Goal: Task Accomplishment & Management: Manage account settings

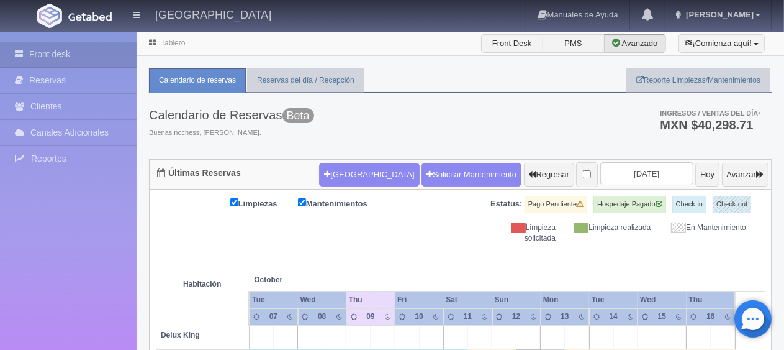
scroll to position [373, 0]
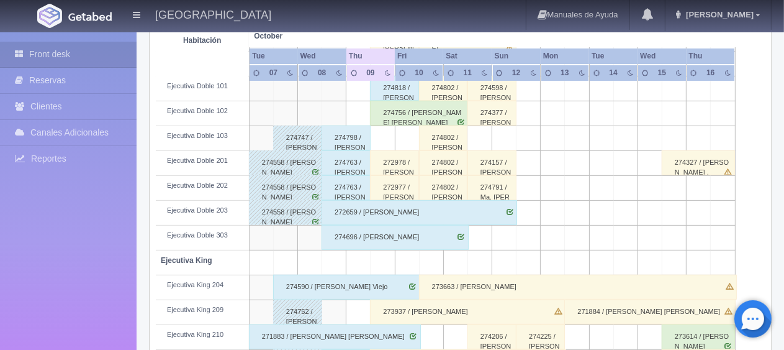
click at [422, 106] on div "274756 / [PERSON_NAME] [PERSON_NAME]" at bounding box center [419, 113] width 98 height 25
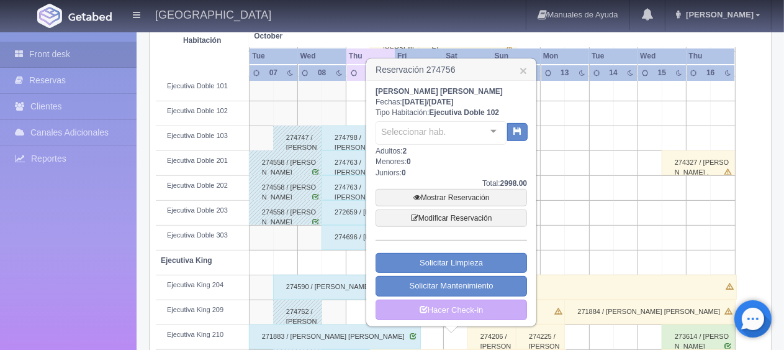
scroll to position [621, 0]
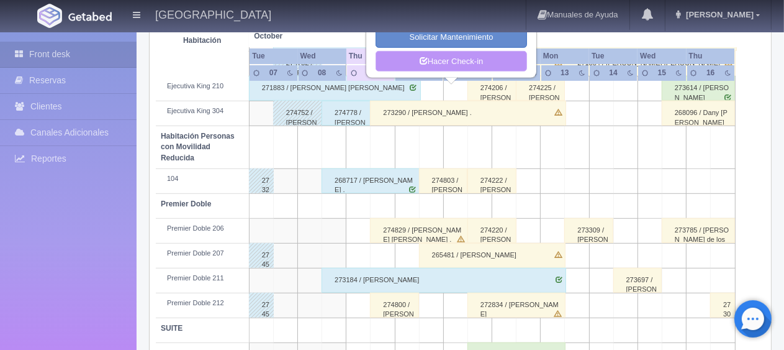
click at [467, 57] on link "Hacer Check-in" at bounding box center [452, 61] width 152 height 21
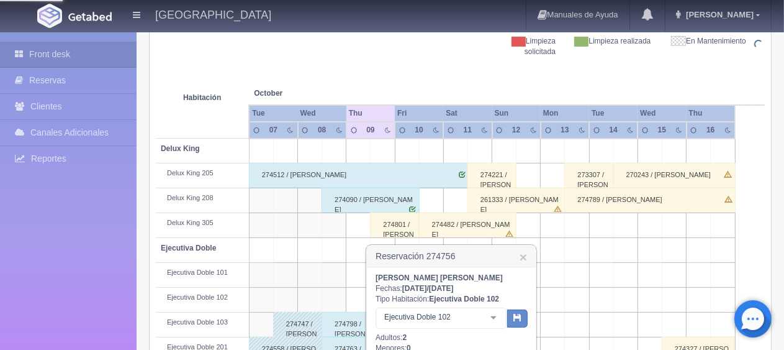
scroll to position [0, 0]
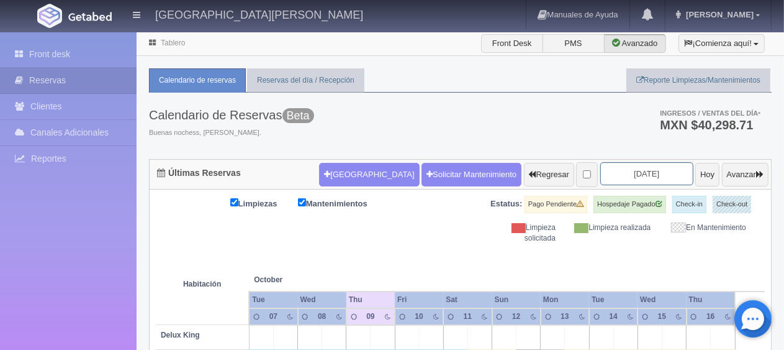
click at [646, 170] on input "[DATE]" at bounding box center [646, 173] width 93 height 23
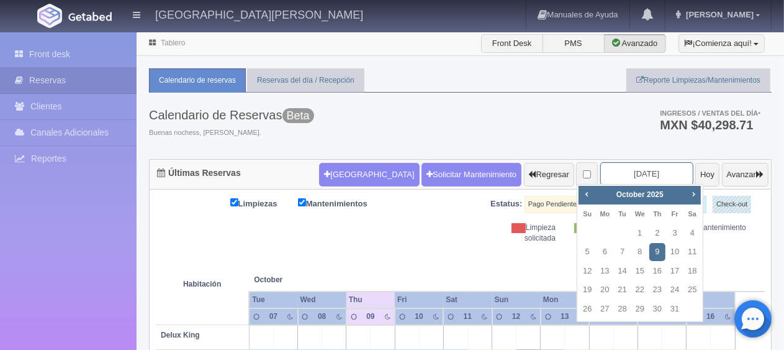
click at [658, 163] on input "[DATE]" at bounding box center [646, 173] width 93 height 23
click at [689, 194] on span "Next" at bounding box center [694, 194] width 10 height 10
click at [624, 288] on link "23" at bounding box center [623, 290] width 16 height 18
type input "2025-12-23"
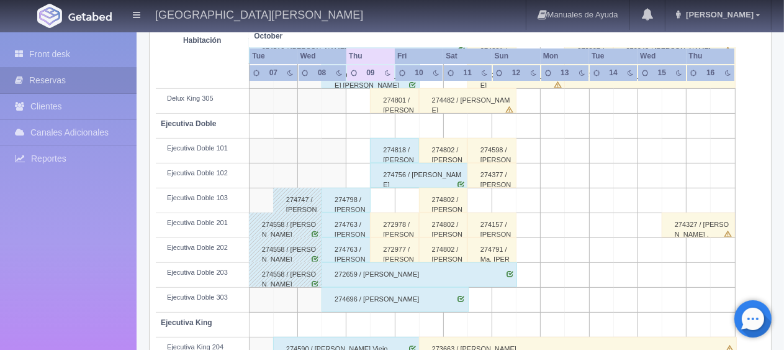
scroll to position [559, 0]
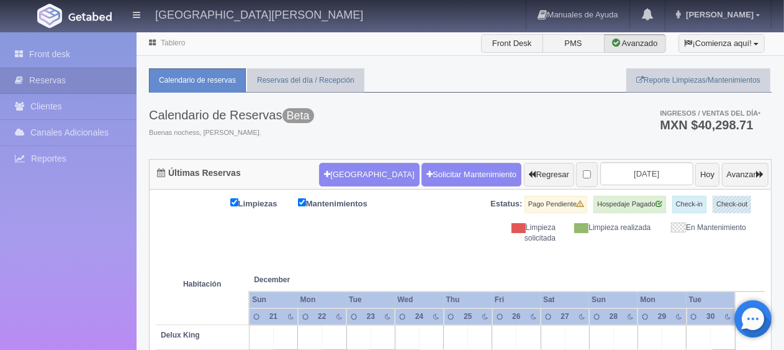
click at [381, 252] on th at bounding box center [383, 266] width 73 height 47
click at [416, 255] on th at bounding box center [383, 266] width 73 height 47
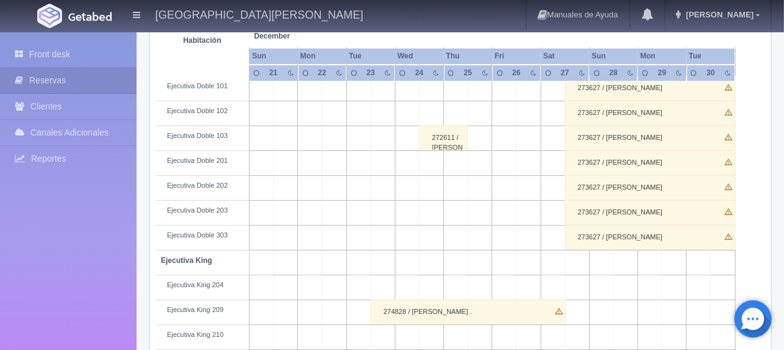
scroll to position [662, 0]
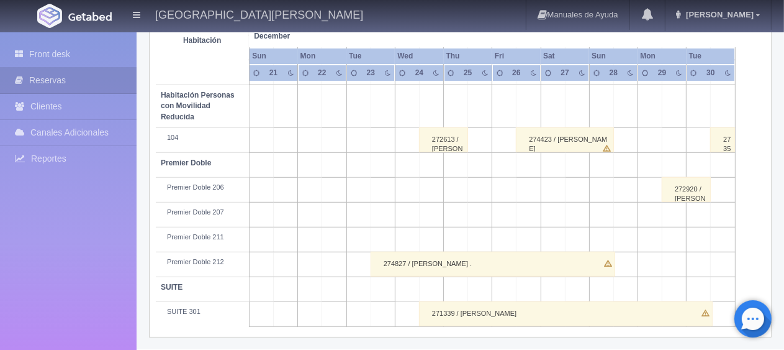
click at [485, 262] on div "274827 / Miguel Rangel Nava ." at bounding box center [493, 264] width 245 height 25
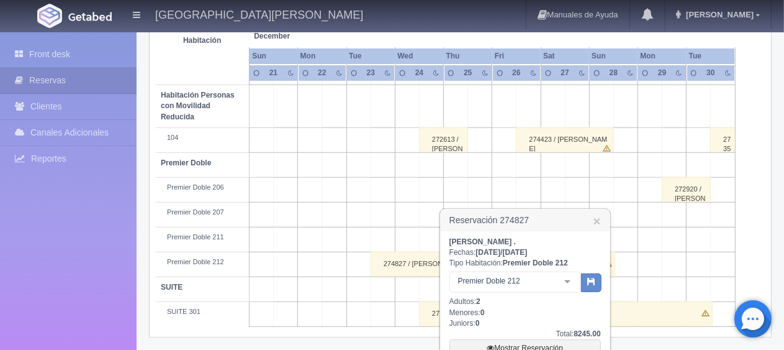
scroll to position [770, 0]
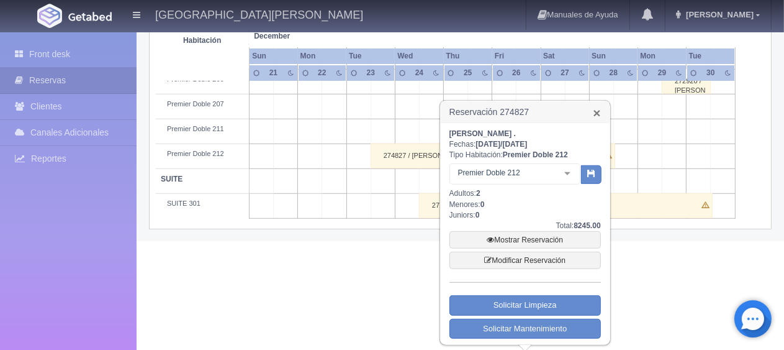
click at [594, 114] on link "×" at bounding box center [596, 112] width 7 height 13
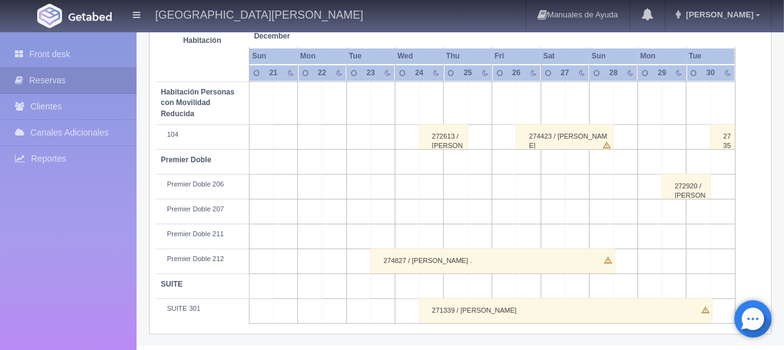
scroll to position [662, 0]
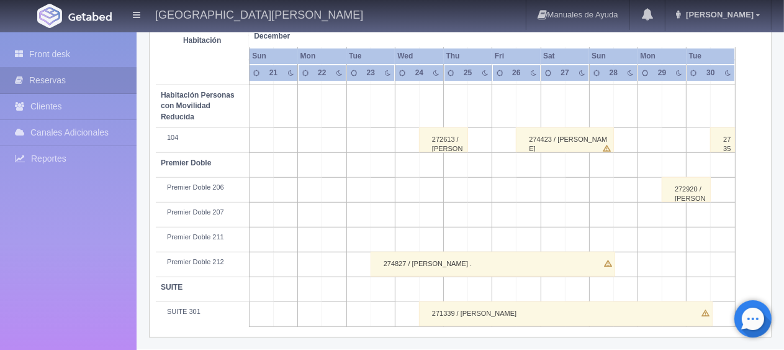
click at [497, 266] on div "274827 / [PERSON_NAME] ." at bounding box center [493, 264] width 245 height 25
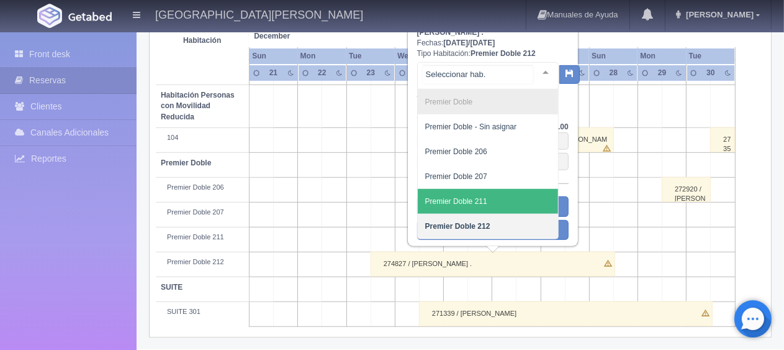
click at [494, 206] on span "Premier Doble 211" at bounding box center [488, 201] width 140 height 25
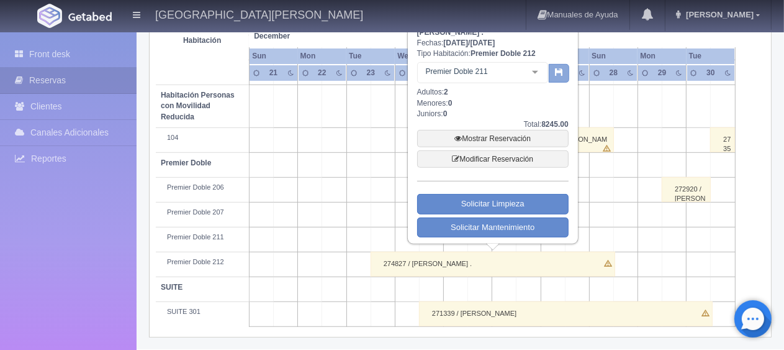
click at [556, 77] on button "button" at bounding box center [559, 73] width 20 height 19
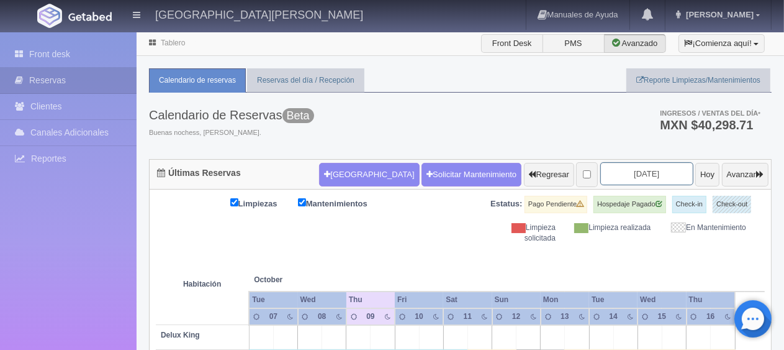
click at [653, 163] on input "[DATE]" at bounding box center [646, 173] width 93 height 23
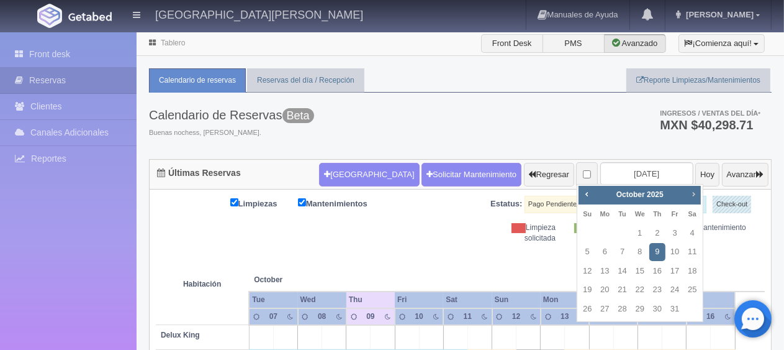
click at [695, 196] on span "Next" at bounding box center [694, 194] width 10 height 10
click at [618, 288] on link "23" at bounding box center [623, 290] width 16 height 18
type input "[DATE]"
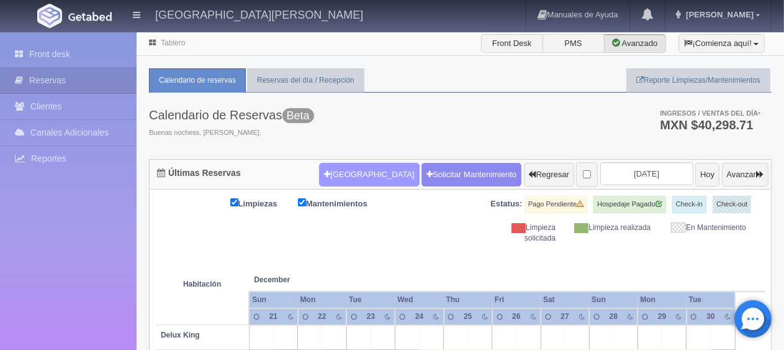
click at [350, 173] on button "[GEOGRAPHIC_DATA]" at bounding box center [369, 175] width 100 height 24
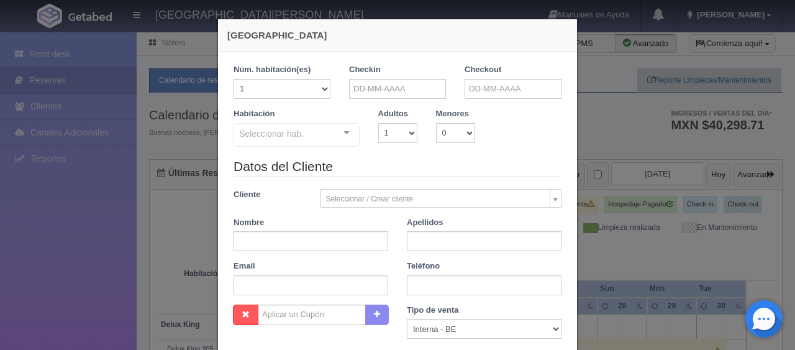
checkbox input "false"
click at [604, 145] on div "[GEOGRAPHIC_DATA] 1 Núm. habitación(es) 1 2 3 4 5 6 7 8 9 10 11 12 13 14 15 16 …" at bounding box center [397, 175] width 795 height 350
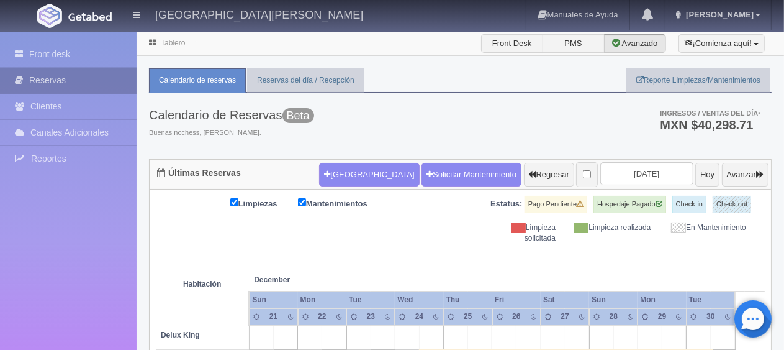
click at [55, 77] on link "Reservas" at bounding box center [68, 80] width 137 height 25
click at [81, 79] on link "Reservas" at bounding box center [68, 80] width 137 height 25
click at [82, 79] on link "Reservas" at bounding box center [68, 80] width 137 height 25
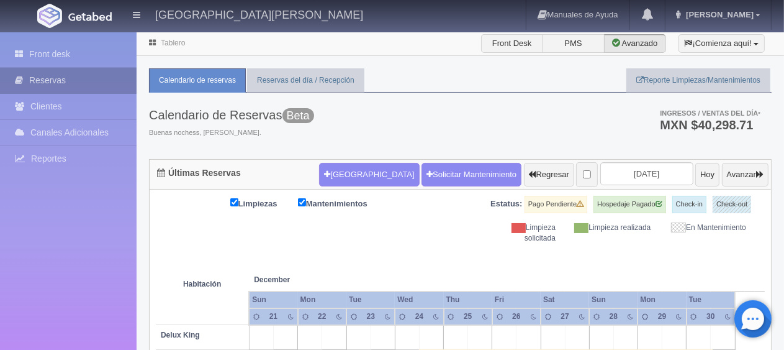
click at [82, 79] on link "Reservas" at bounding box center [68, 80] width 137 height 25
click at [83, 79] on link "Reservas" at bounding box center [68, 80] width 137 height 25
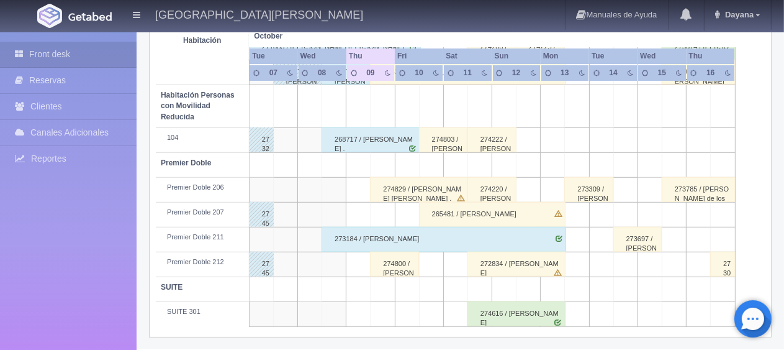
scroll to position [662, 0]
click at [389, 265] on div "274800 / Gerd Rieder ." at bounding box center [394, 264] width 49 height 25
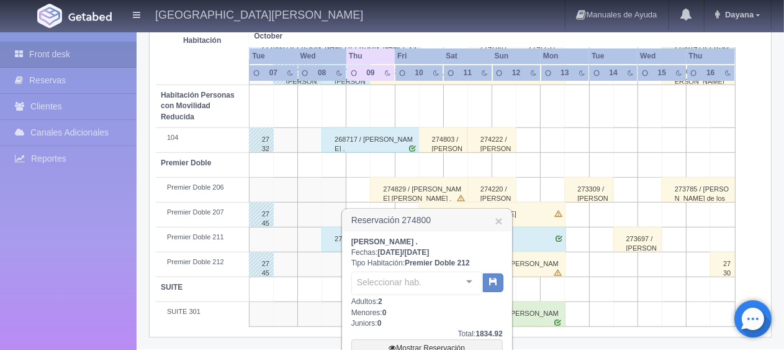
scroll to position [793, 0]
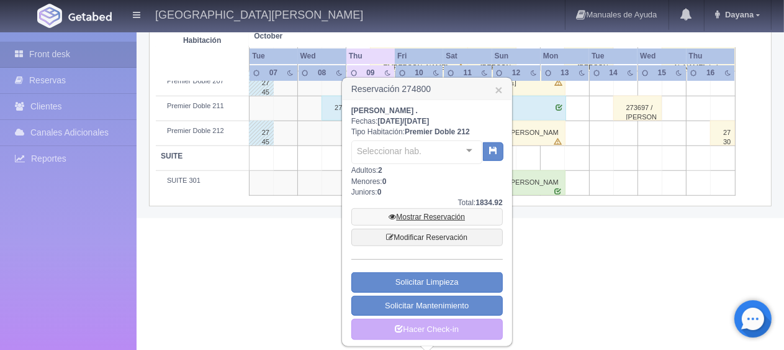
click at [420, 218] on link "Mostrar Reservación" at bounding box center [427, 216] width 152 height 17
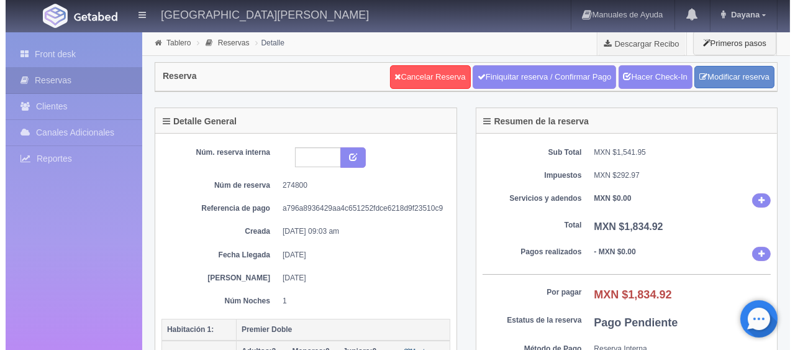
scroll to position [373, 0]
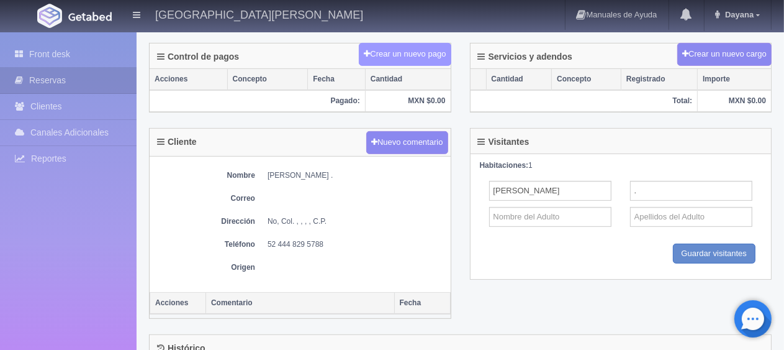
click at [425, 43] on button "Crear un nuevo pago" at bounding box center [405, 54] width 92 height 23
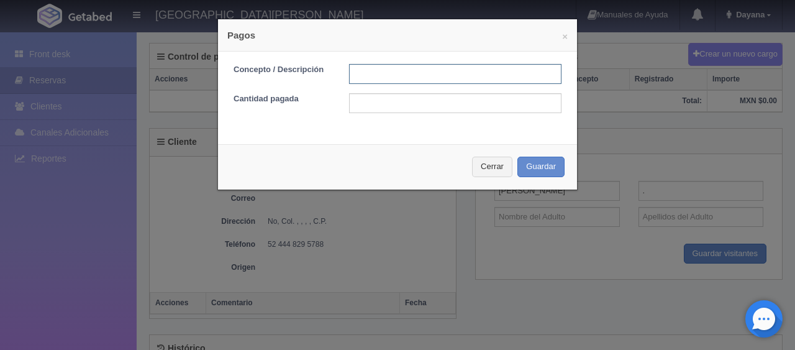
click at [384, 73] on input "text" at bounding box center [455, 74] width 212 height 20
type input "Total Tarjeta"
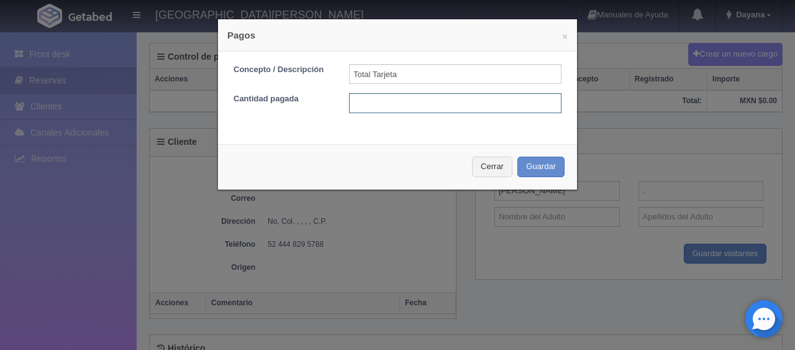
click at [445, 105] on input "text" at bounding box center [455, 103] width 212 height 20
type input "1834.92"
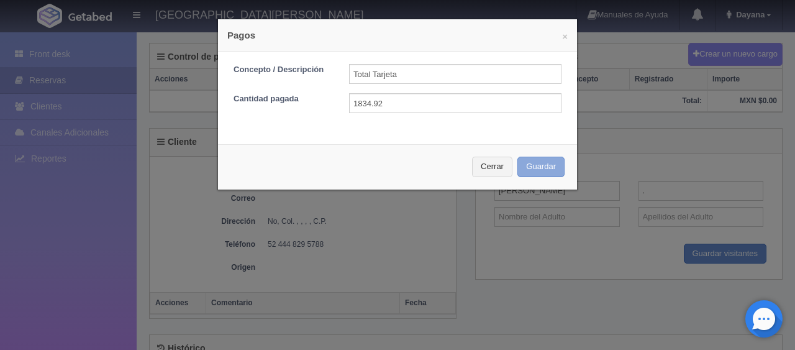
click at [517, 156] on button "Guardar" at bounding box center [540, 166] width 47 height 20
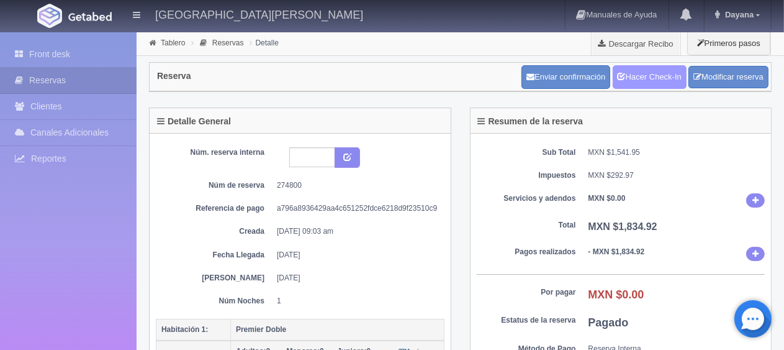
click at [651, 66] on div "Enviar confirmación Hacer Check-In Modificar reserva" at bounding box center [645, 77] width 247 height 24
click at [651, 73] on link "Hacer Check-In" at bounding box center [650, 77] width 74 height 24
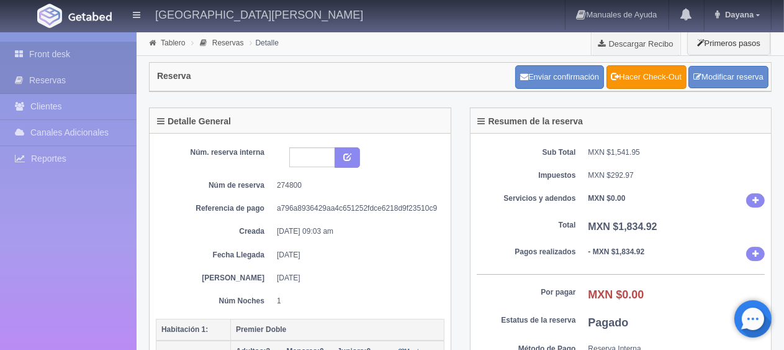
click at [92, 55] on link "Front desk" at bounding box center [68, 54] width 137 height 25
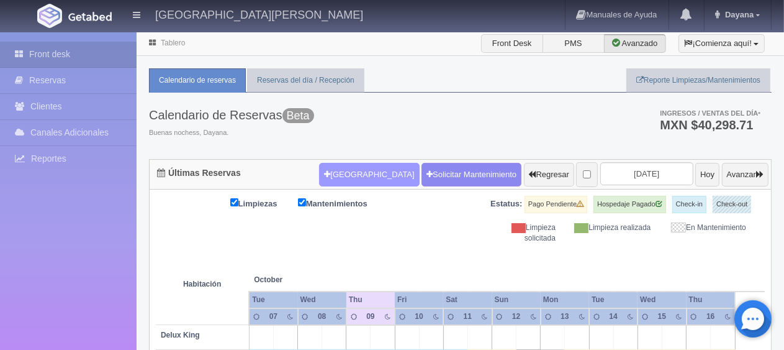
click at [354, 166] on button "[GEOGRAPHIC_DATA]" at bounding box center [369, 175] width 100 height 24
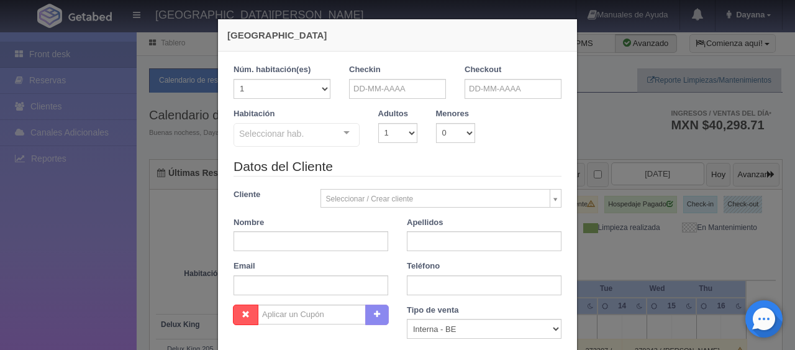
checkbox input "false"
click at [304, 244] on input "text" at bounding box center [310, 241] width 155 height 20
paste input "Esther Barba"
type input "Esther"
paste input "Barba"
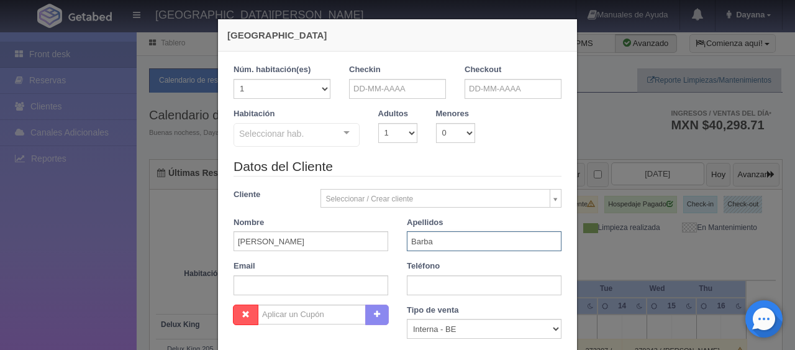
type input "Barba"
click at [434, 284] on input "text" at bounding box center [484, 285] width 155 height 20
paste input "7604430472"
type input "7604430472"
click at [381, 88] on input "text" at bounding box center [397, 89] width 97 height 20
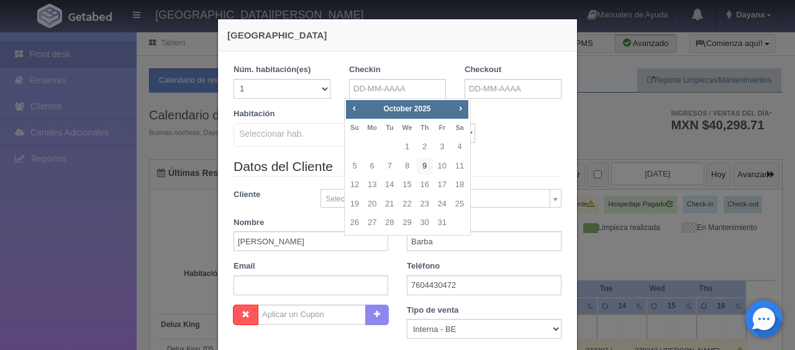
click at [422, 163] on link "9" at bounding box center [425, 166] width 16 height 18
type input "09-10-2025"
checkbox input "false"
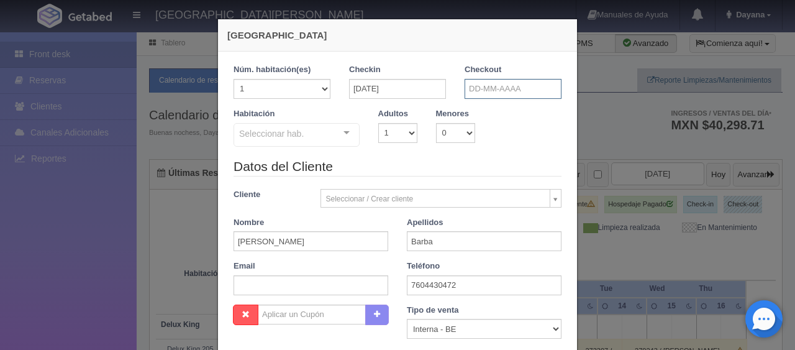
click at [492, 83] on input "text" at bounding box center [513, 89] width 97 height 20
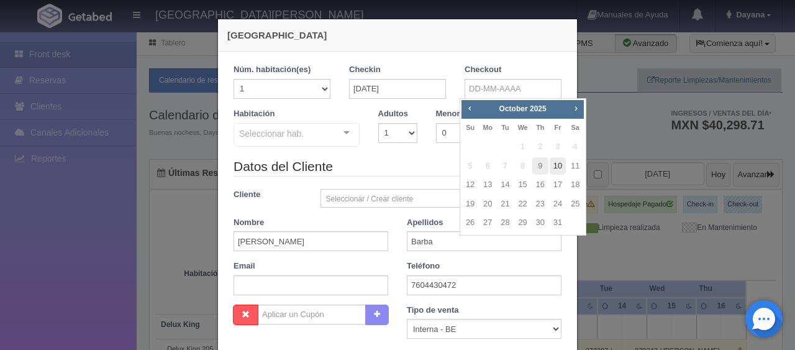
click at [557, 165] on link "10" at bounding box center [558, 166] width 16 height 18
type input "[DATE]"
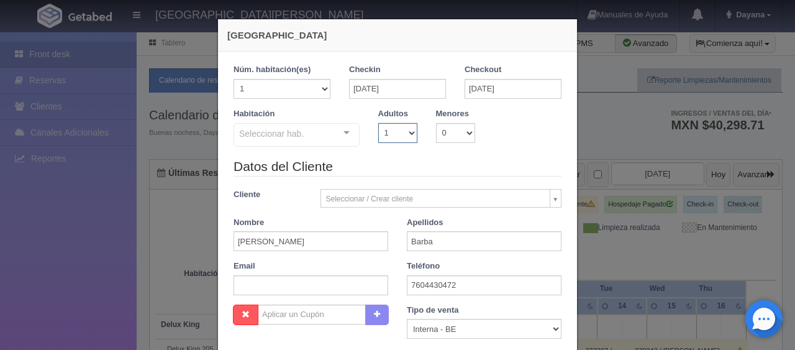
click at [402, 137] on select "1 2 3 4 5 6 7 8 9 10" at bounding box center [397, 133] width 39 height 20
checkbox input "false"
select select "2"
click at [378, 123] on select "1 2 3 4 5 6 7 8 9 10" at bounding box center [397, 133] width 39 height 20
click at [312, 145] on div "Seleccionar hab." at bounding box center [296, 135] width 126 height 24
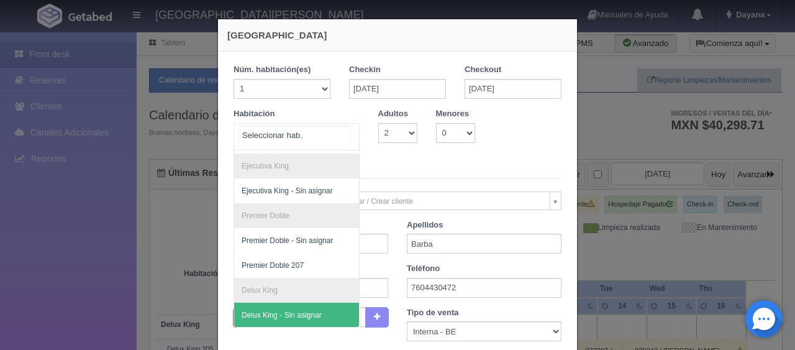
scroll to position [206, 0]
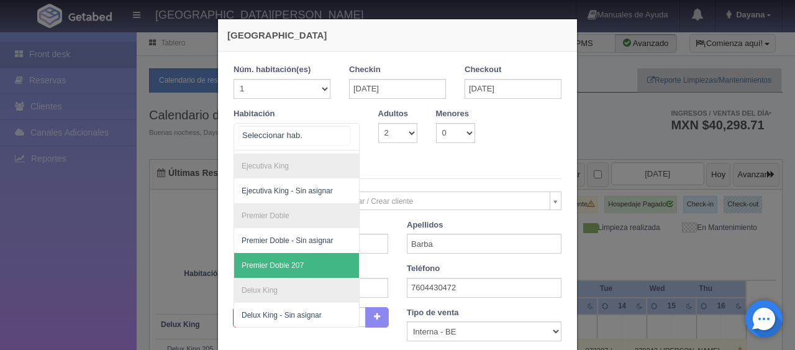
click at [310, 253] on span "Premier Doble 207" at bounding box center [338, 265] width 209 height 25
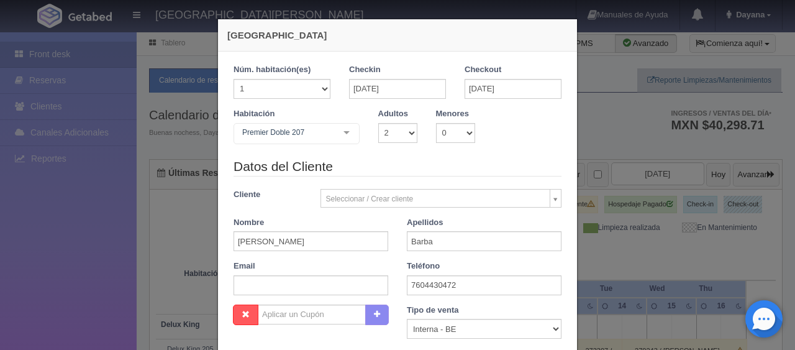
checkbox input "false"
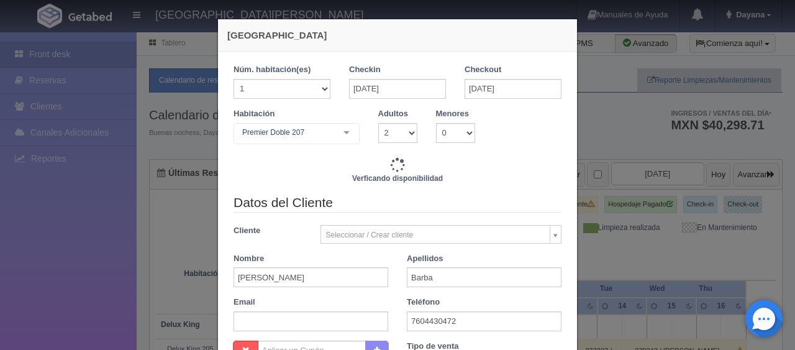
scroll to position [124, 0]
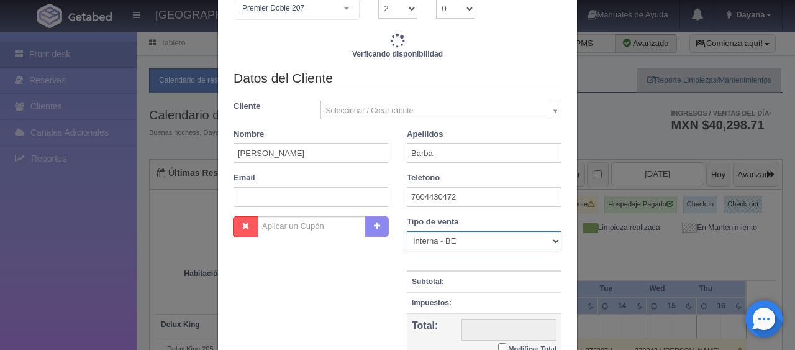
click at [509, 238] on select "Correo Electronico Interna - BE Llamada OTA Externa Otro WALK IN" at bounding box center [484, 241] width 155 height 20
select select "walkin"
click at [407, 231] on select "Correo Electronico Interna - BE Llamada OTA Externa Otro WALK IN" at bounding box center [484, 241] width 155 height 20
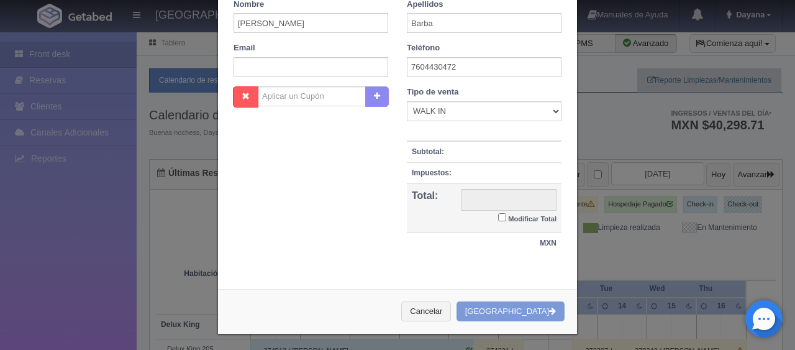
click at [512, 215] on small "Modificar Total" at bounding box center [532, 218] width 48 height 7
click at [506, 215] on input "Modificar Total" at bounding box center [502, 217] width 8 height 8
checkbox input "true"
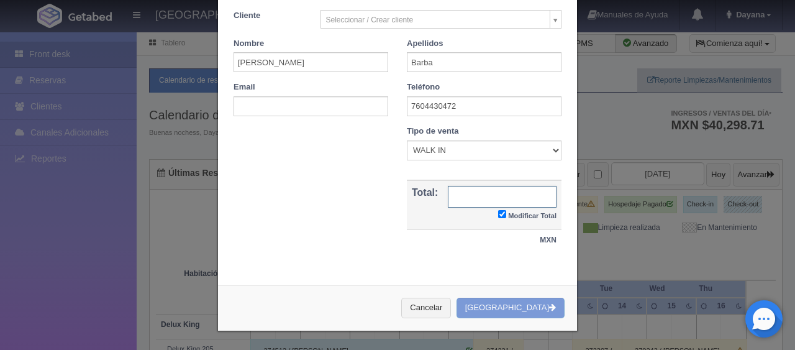
scroll to position [212, 0]
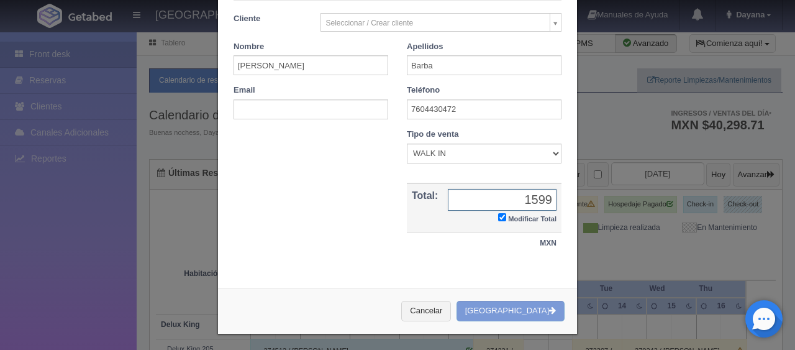
type input "1599"
click at [538, 314] on div "Cancelar Crear Reserva" at bounding box center [397, 310] width 359 height 45
click at [504, 211] on label "Modificar Total" at bounding box center [527, 218] width 58 height 14
click at [504, 213] on input "Modificar Total" at bounding box center [502, 217] width 8 height 8
checkbox input "false"
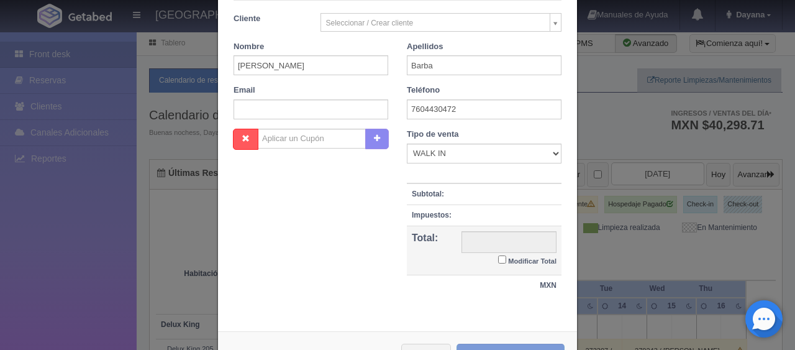
click at [508, 259] on small "Modificar Total" at bounding box center [532, 260] width 48 height 7
click at [504, 259] on input "Modificar Total" at bounding box center [502, 259] width 8 height 8
checkbox input "true"
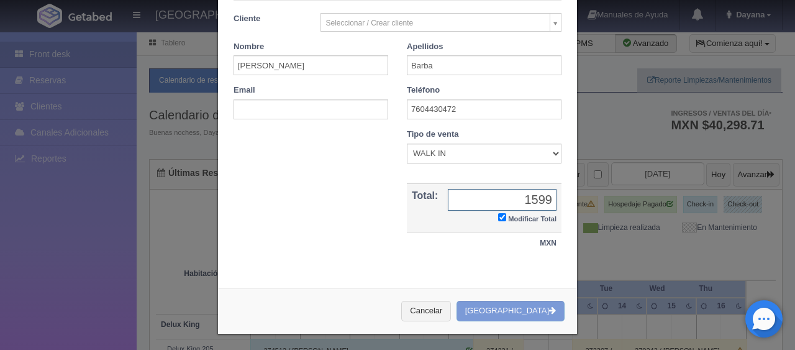
scroll to position [0, 0]
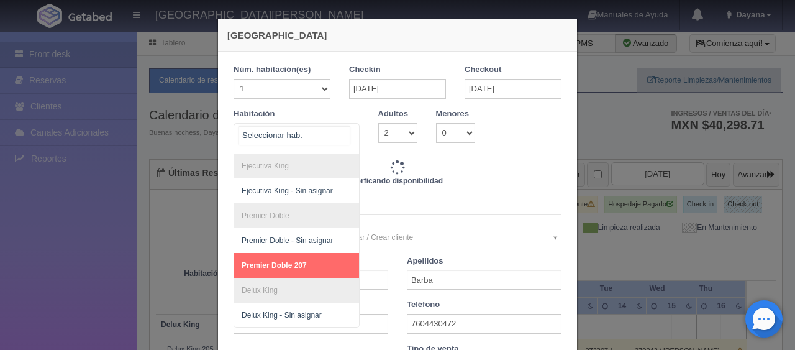
type input "1649.00"
checkbox input "true"
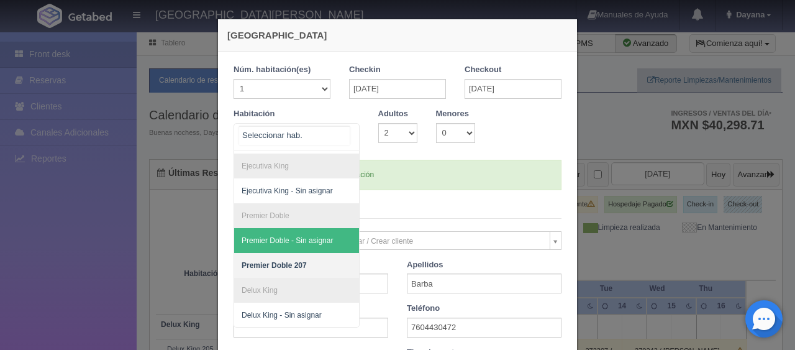
click at [303, 228] on span "Premier Doble - Sin asignar" at bounding box center [338, 240] width 209 height 25
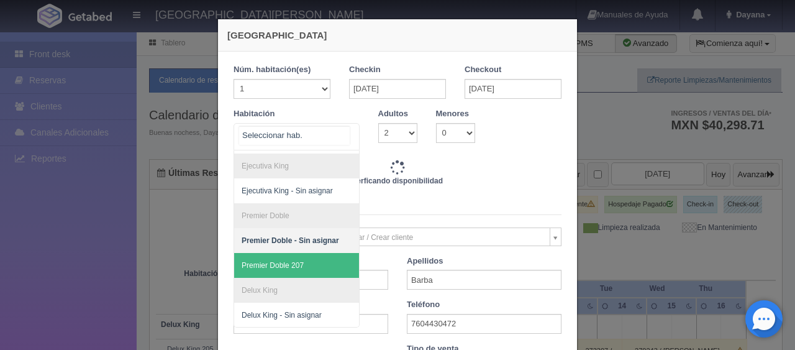
click at [301, 256] on span "Premier Doble 207" at bounding box center [338, 265] width 209 height 25
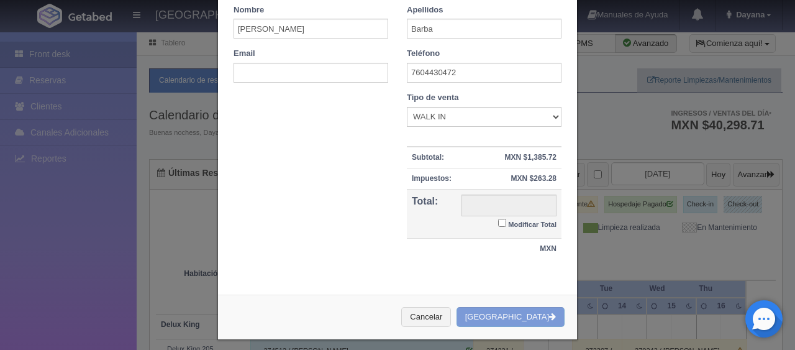
click at [512, 226] on small "Modificar Total" at bounding box center [532, 223] width 48 height 7
click at [506, 226] on input "Modificar Total" at bounding box center [502, 223] width 8 height 8
checkbox input "true"
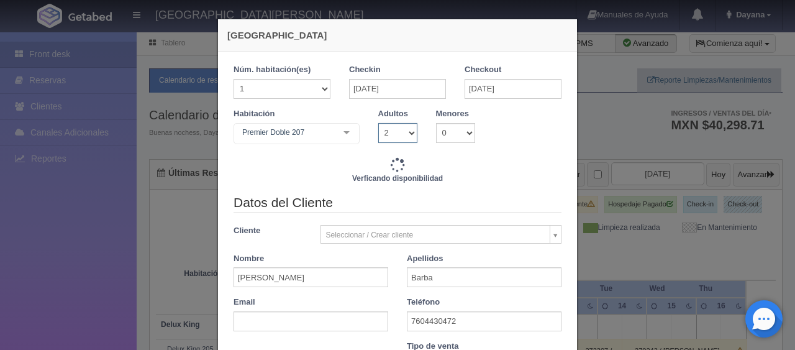
click at [398, 140] on select "1 2 3 4 5 6 7 8 9 10" at bounding box center [397, 133] width 39 height 20
select select "1"
click at [378, 123] on select "1 2 3 4 5 6 7 8 9 10" at bounding box center [397, 133] width 39 height 20
checkbox input "false"
drag, startPoint x: 397, startPoint y: 128, endPoint x: 397, endPoint y: 135, distance: 6.8
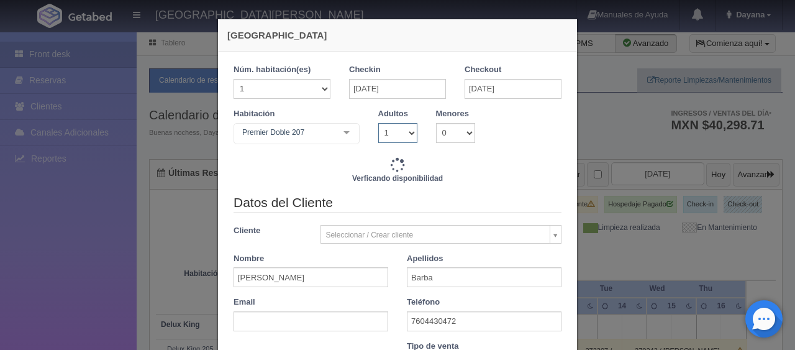
click at [397, 128] on select "1 2 3 4 5 6 7 8 9 10" at bounding box center [397, 133] width 39 height 20
select select "2"
click at [378, 123] on select "1 2 3 4 5 6 7 8 9 10" at bounding box center [397, 133] width 39 height 20
checkbox input "false"
type input "1649.00"
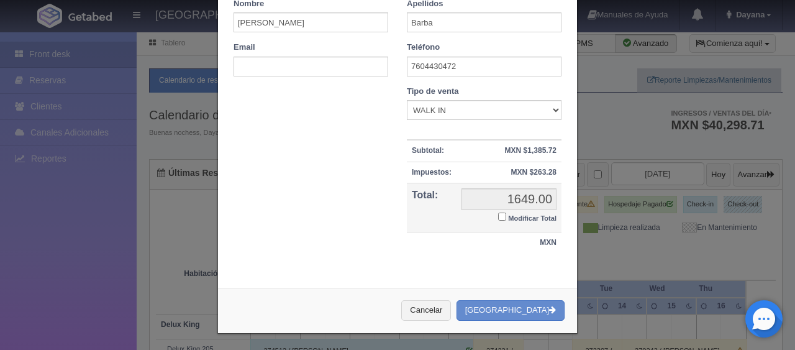
click at [522, 210] on label "Modificar Total" at bounding box center [527, 217] width 58 height 14
click at [506, 212] on input "Modificar Total" at bounding box center [502, 216] width 8 height 8
checkbox input "true"
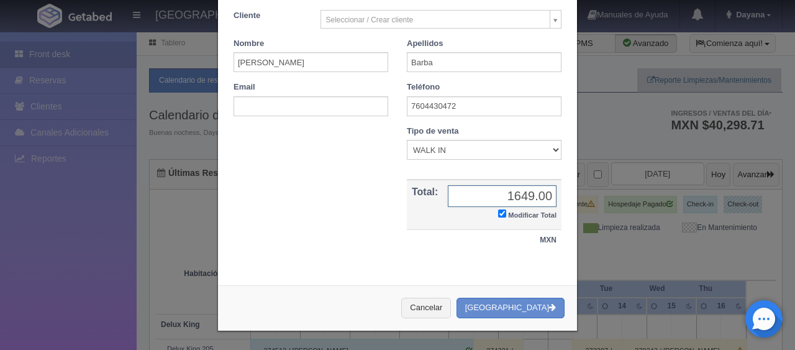
scroll to position [216, 0]
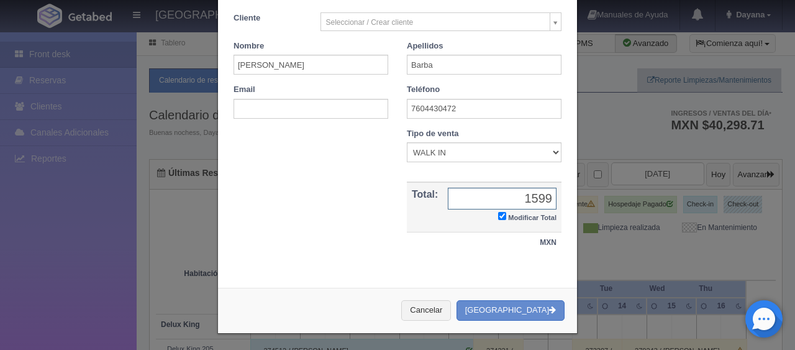
type input "1599"
click at [456, 300] on button "[GEOGRAPHIC_DATA]" at bounding box center [510, 310] width 108 height 20
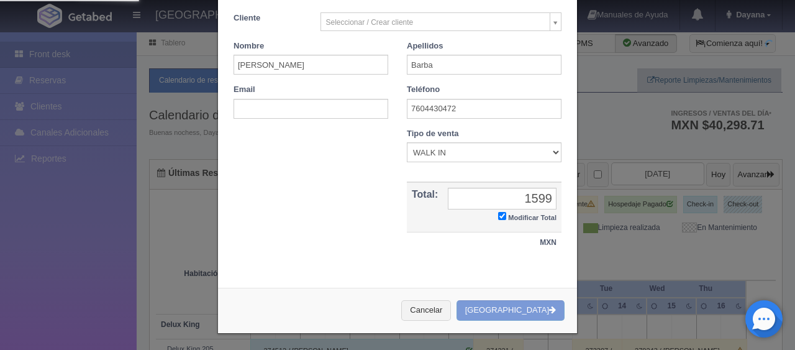
scroll to position [0, 0]
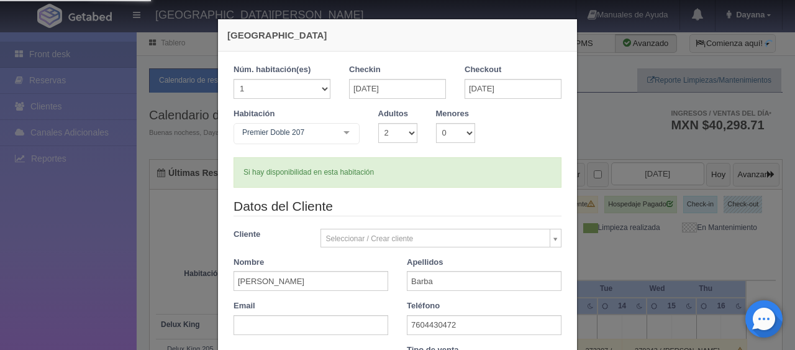
type input "1649.00"
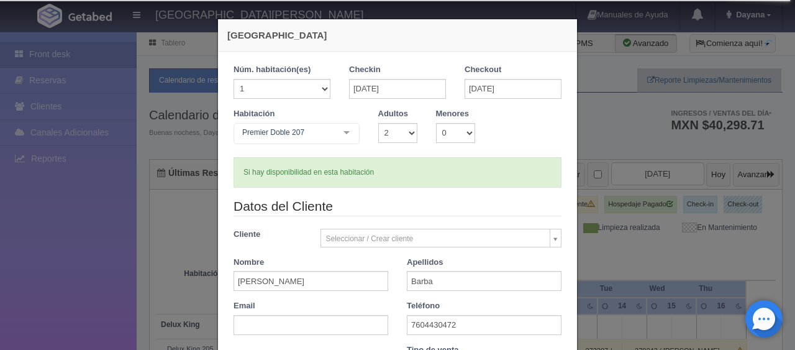
checkbox input "true"
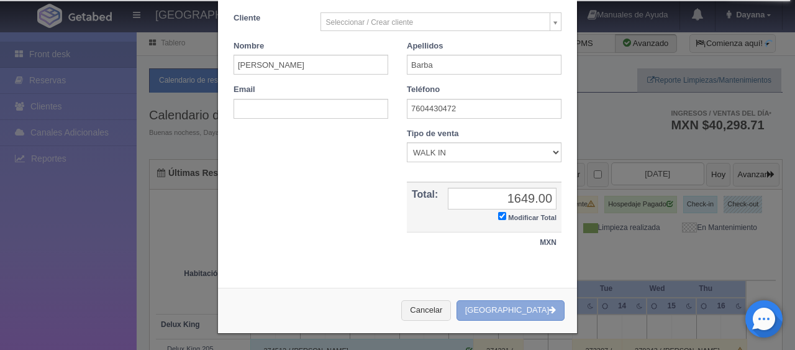
click at [515, 306] on button "[GEOGRAPHIC_DATA]" at bounding box center [510, 310] width 108 height 20
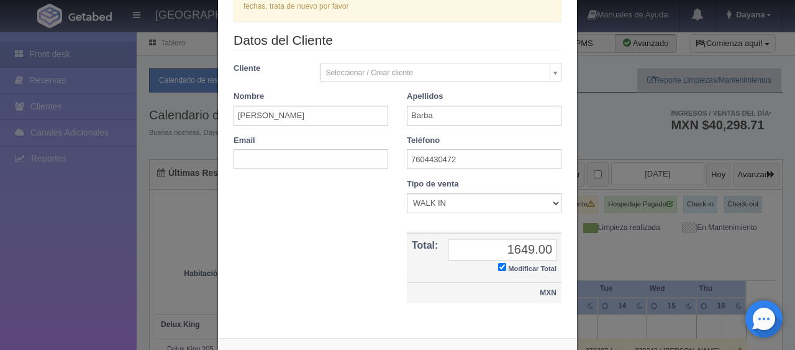
scroll to position [266, 0]
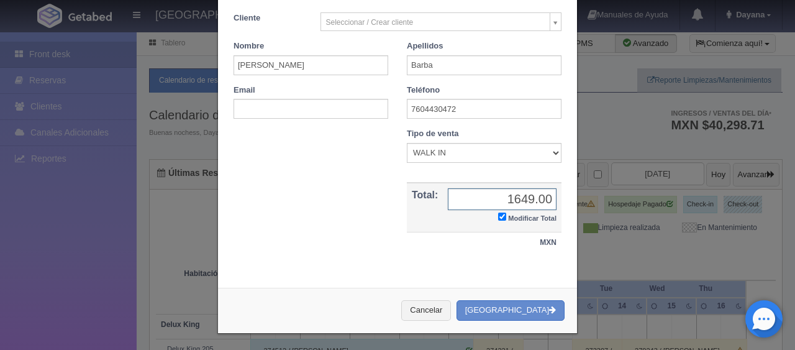
click at [494, 194] on input "1649.00" at bounding box center [502, 199] width 109 height 22
type input "1599"
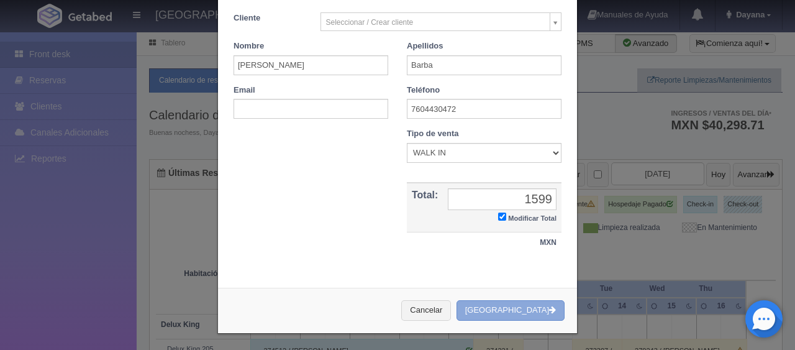
click at [456, 300] on button "[GEOGRAPHIC_DATA]" at bounding box center [510, 310] width 108 height 20
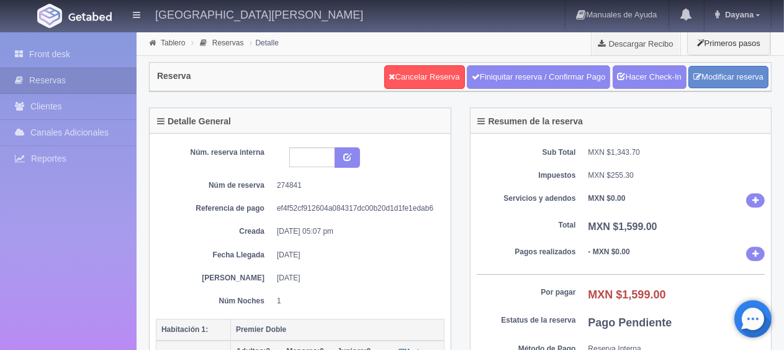
click at [488, 184] on div "Sub Total MXN $1,343.70 Impuestos MXN $255.30 Servicios y adendos MXN $0.00 Tot…" at bounding box center [621, 267] width 301 height 266
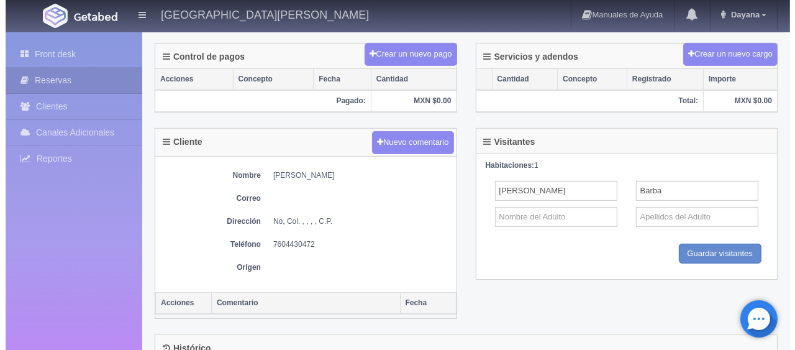
scroll to position [186, 0]
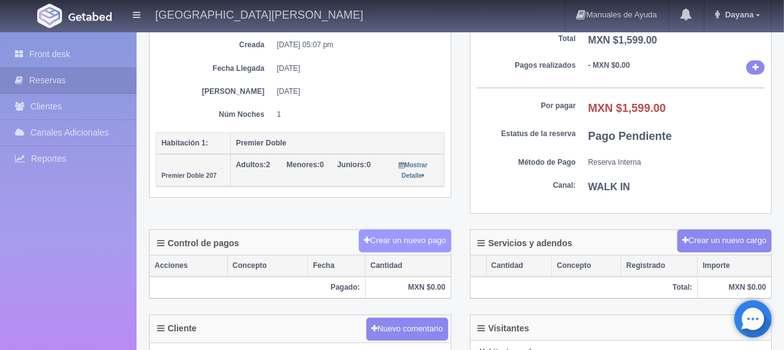
click at [407, 245] on button "Crear un nuevo pago" at bounding box center [405, 240] width 92 height 23
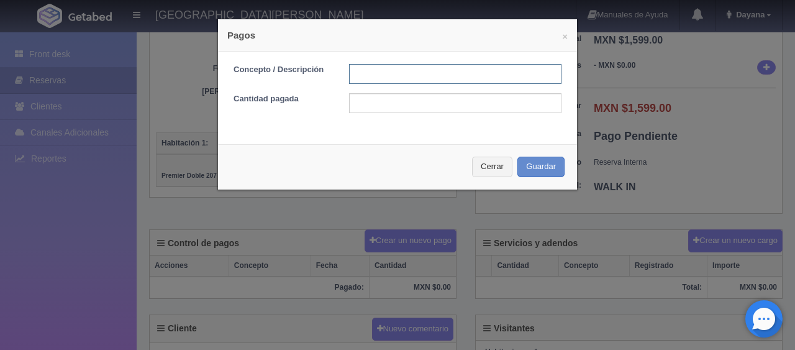
click at [407, 68] on input "text" at bounding box center [455, 74] width 212 height 20
type input "Total Tarjeta"
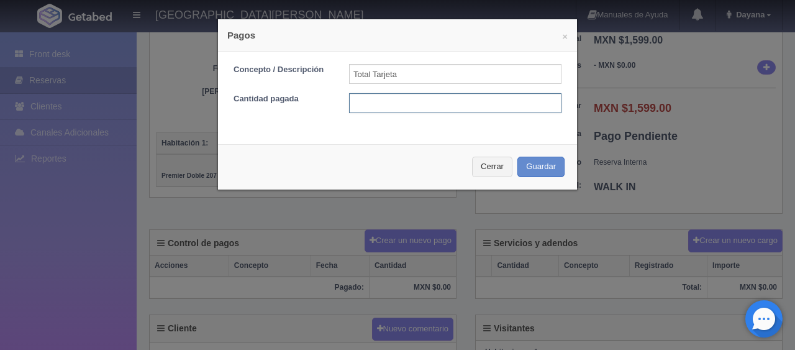
click at [445, 99] on input "text" at bounding box center [455, 103] width 212 height 20
type input "1599"
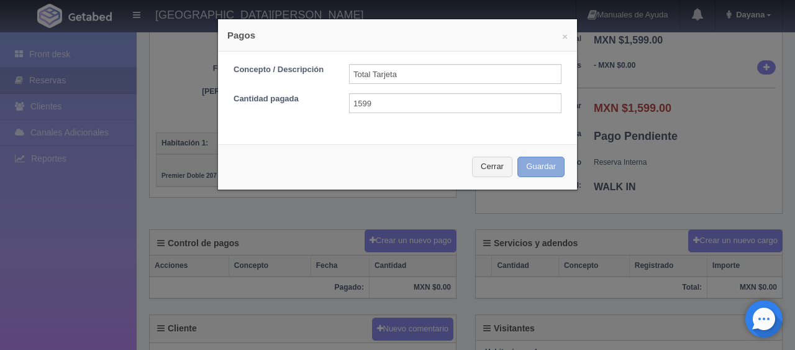
click at [517, 156] on button "Guardar" at bounding box center [540, 166] width 47 height 20
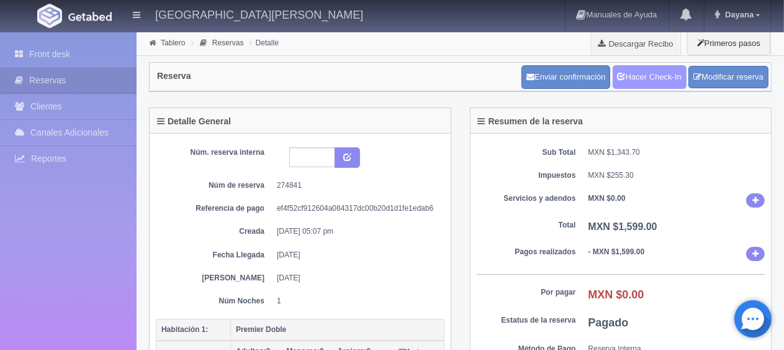
click at [627, 80] on link "Hacer Check-In" at bounding box center [650, 77] width 74 height 24
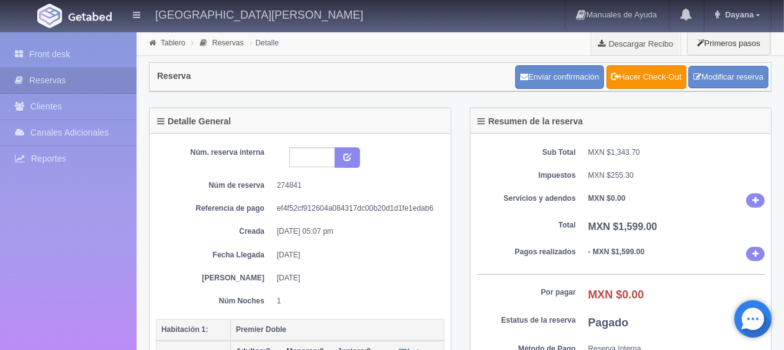
scroll to position [373, 0]
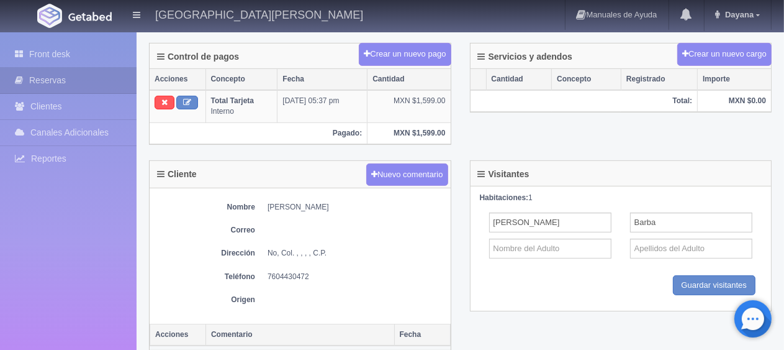
click at [70, 39] on div "Front desk Reservas Clientes Canales Adicionales [GEOGRAPHIC_DATA] Reportes Rep…" at bounding box center [68, 207] width 137 height 350
click at [70, 43] on link "Front desk" at bounding box center [68, 54] width 137 height 25
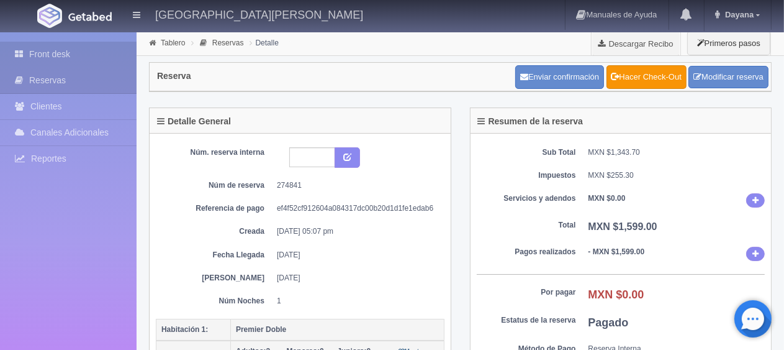
click at [81, 57] on link "Front desk" at bounding box center [68, 54] width 137 height 25
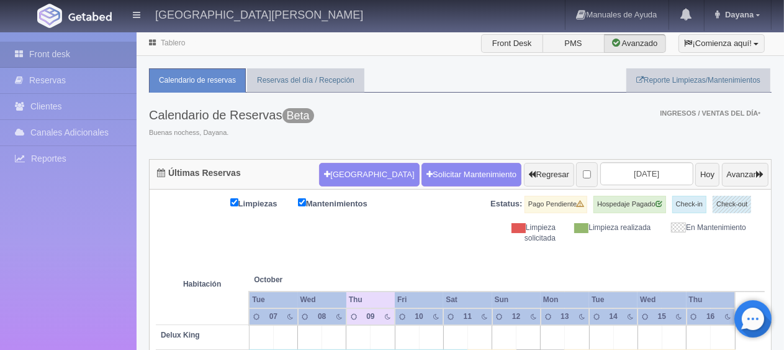
click at [383, 240] on div "Limpiezas Mantenimientos Estatus: Pago Pendiente Hospedaje Pagado Check-in Chec…" at bounding box center [460, 220] width 609 height 48
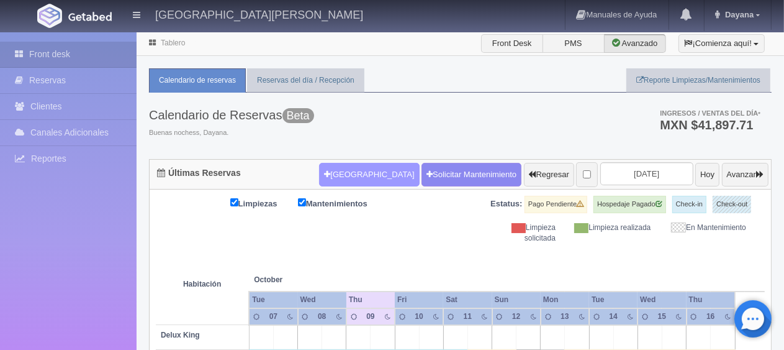
click at [342, 172] on button "[GEOGRAPHIC_DATA]" at bounding box center [369, 175] width 100 height 24
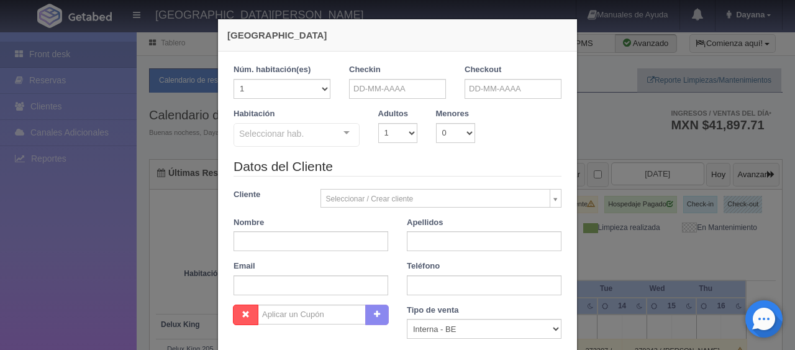
checkbox input "false"
click at [404, 87] on input "text" at bounding box center [397, 89] width 97 height 20
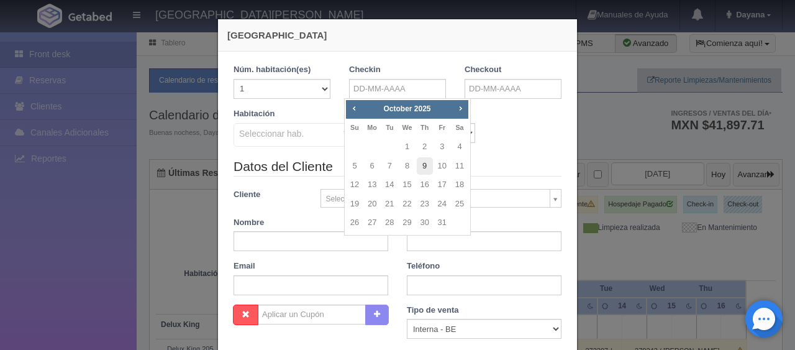
click at [420, 168] on link "9" at bounding box center [425, 166] width 16 height 18
type input "09-10-2025"
checkbox input "false"
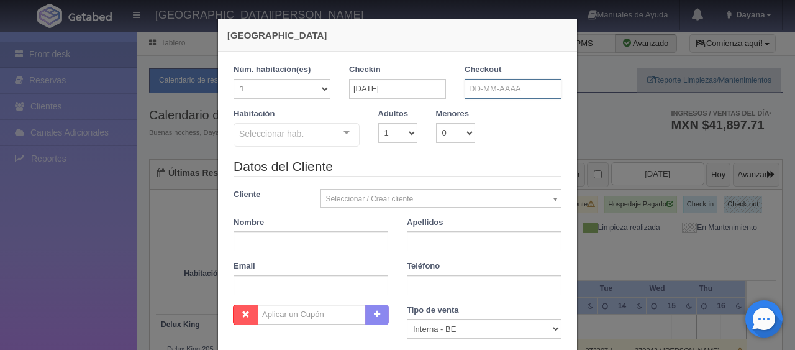
click at [510, 79] on input "text" at bounding box center [513, 89] width 97 height 20
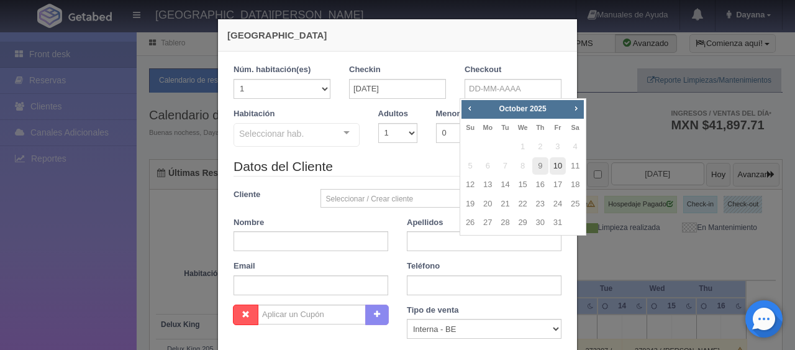
click at [550, 166] on link "10" at bounding box center [558, 166] width 16 height 18
type input "10-10-2025"
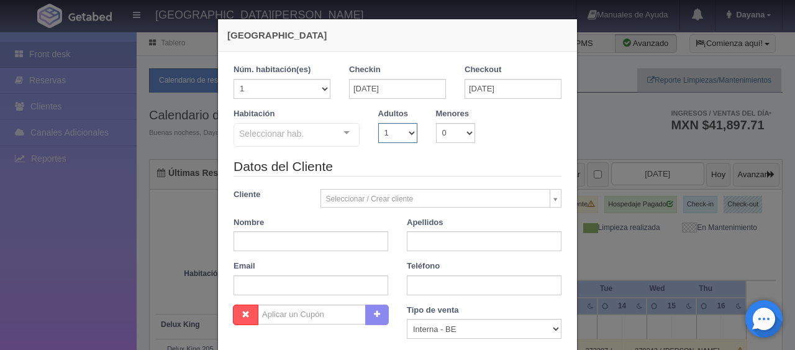
drag, startPoint x: 385, startPoint y: 134, endPoint x: 391, endPoint y: 138, distance: 7.1
click at [385, 134] on select "1 2 3 4 5 6 7 8 9 10" at bounding box center [397, 133] width 39 height 20
checkbox input "false"
select select "2"
click at [378, 123] on select "1 2 3 4 5 6 7 8 9 10" at bounding box center [397, 133] width 39 height 20
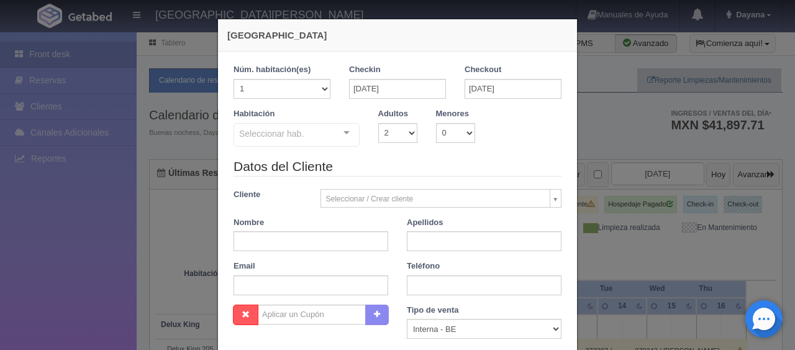
click at [320, 138] on div "Seleccionar hab." at bounding box center [296, 135] width 126 height 24
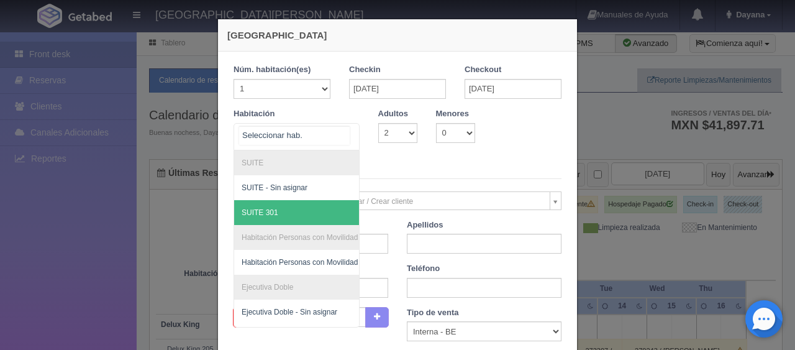
click at [307, 212] on span "SUITE 301" at bounding box center [338, 212] width 209 height 25
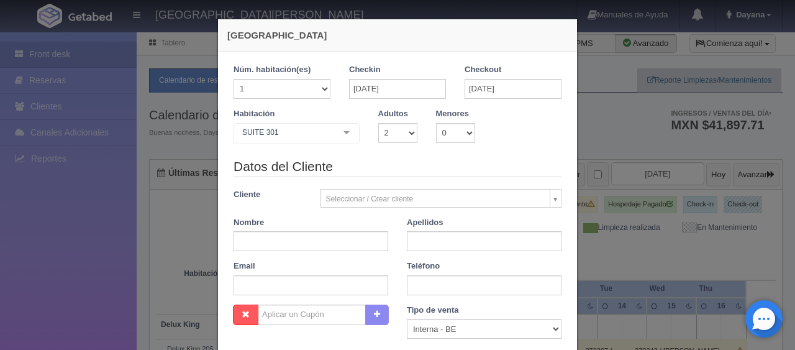
checkbox input "false"
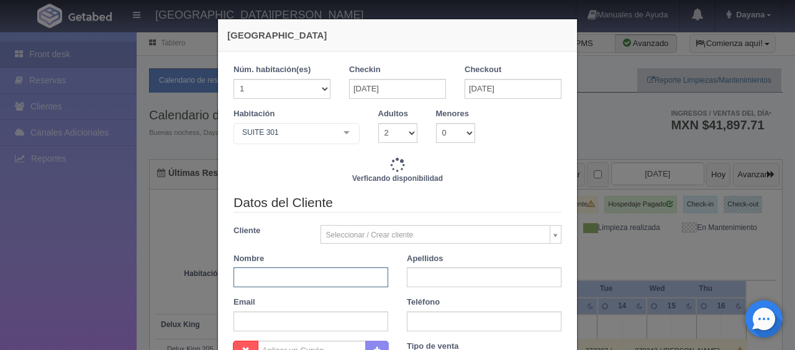
click at [268, 284] on input "text" at bounding box center [310, 277] width 155 height 20
type input "Se"
type input "2400.00"
checkbox input "false"
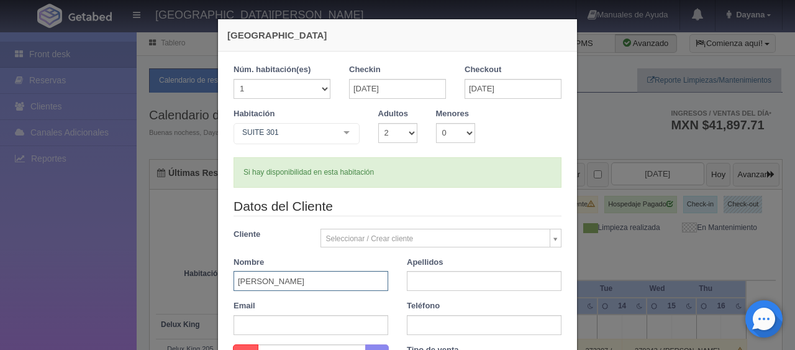
type input "Sergio Francisco"
click at [498, 276] on input "text" at bounding box center [484, 281] width 155 height 20
paste input "Martínez Trejo"
type input "Martínez Trejo"
click at [463, 333] on input "text" at bounding box center [484, 325] width 155 height 20
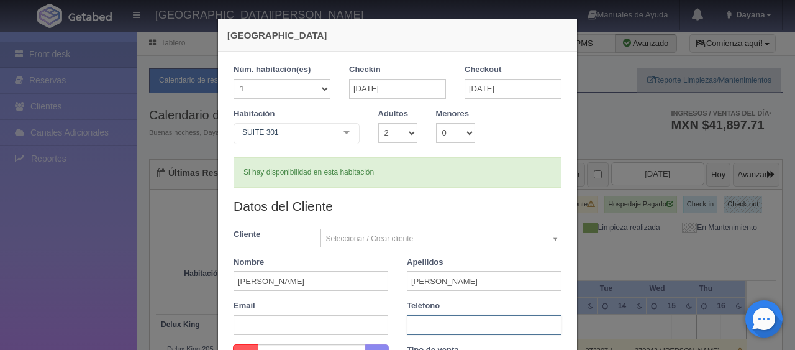
paste input "833 231 1283"
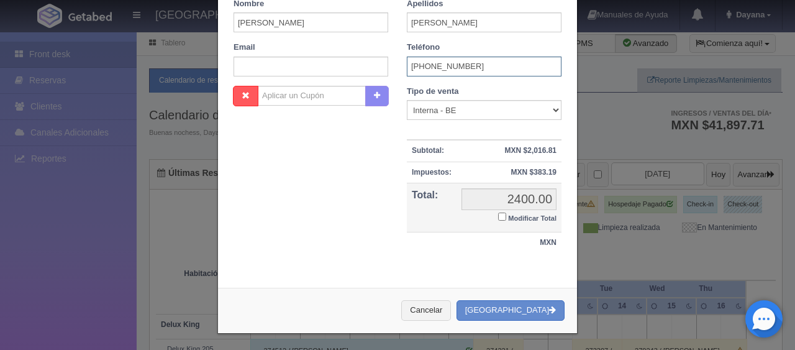
type input "833 231 1283"
click at [512, 214] on small "Modificar Total" at bounding box center [532, 217] width 48 height 7
click at [506, 213] on input "Modificar Total" at bounding box center [502, 216] width 8 height 8
checkbox input "true"
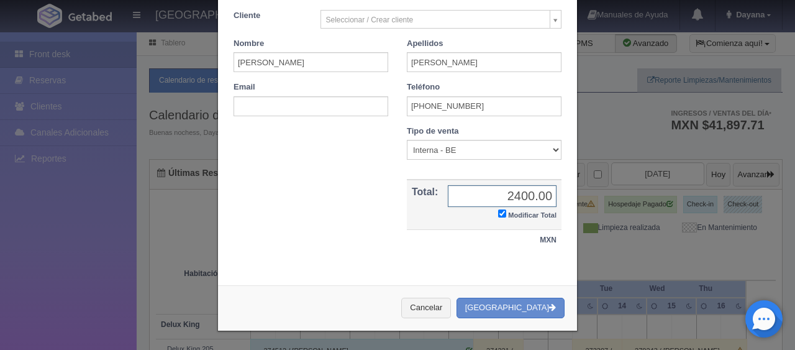
scroll to position [216, 0]
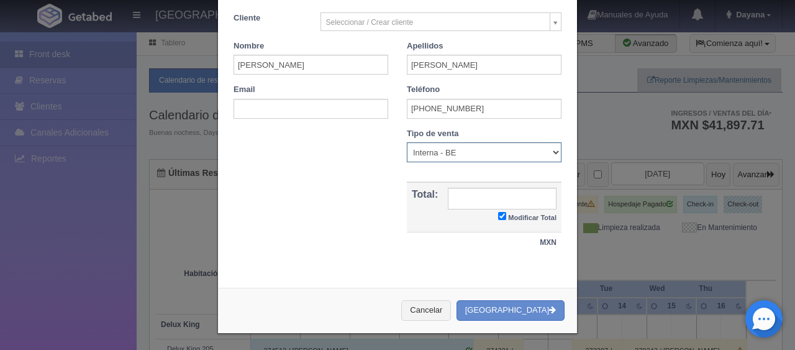
click at [497, 158] on select "Correo Electronico Interna - BE Llamada OTA Externa Otro WALK IN" at bounding box center [484, 152] width 155 height 20
select select "walkin"
click at [407, 142] on select "Correo Electronico Interna - BE Llamada OTA Externa Otro WALK IN" at bounding box center [484, 152] width 155 height 20
click at [502, 204] on input "text" at bounding box center [502, 199] width 109 height 22
type input "2200"
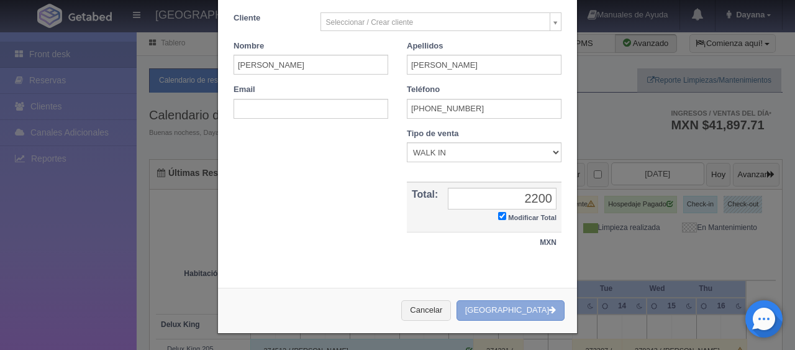
click at [456, 300] on button "[GEOGRAPHIC_DATA]" at bounding box center [510, 310] width 108 height 20
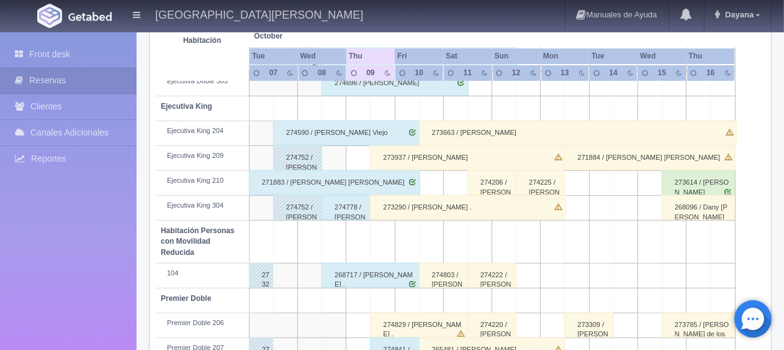
scroll to position [662, 0]
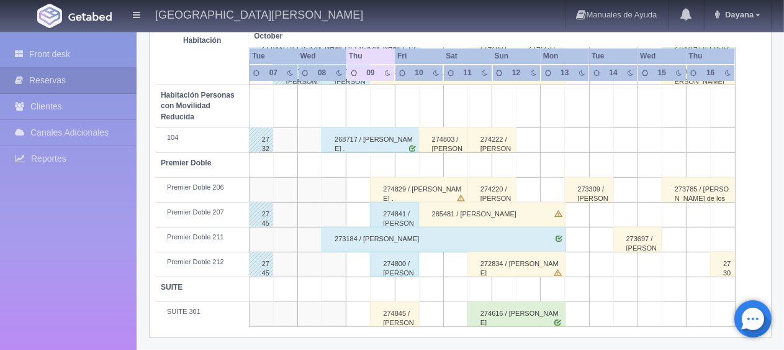
click at [396, 305] on div "274845 / Sergio Francisco Martínez Trejo" at bounding box center [394, 313] width 49 height 25
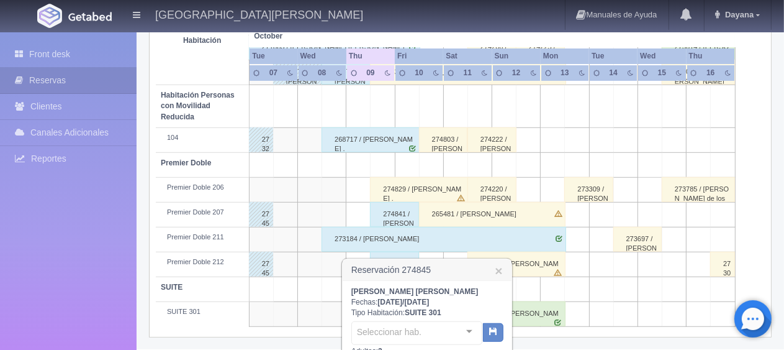
scroll to position [843, 0]
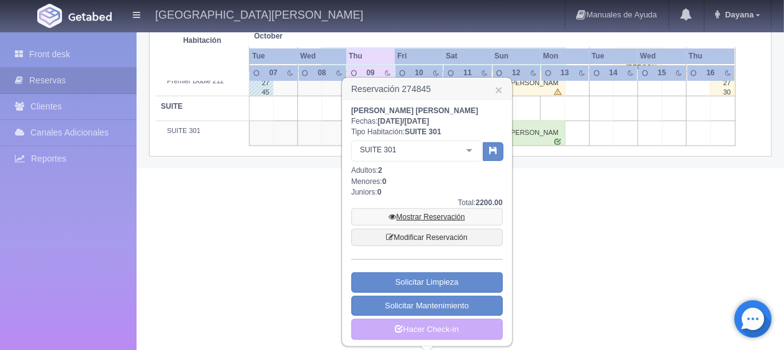
click at [420, 215] on link "Mostrar Reservación" at bounding box center [427, 216] width 152 height 17
click at [446, 214] on link "Mostrar Reservación" at bounding box center [427, 216] width 152 height 17
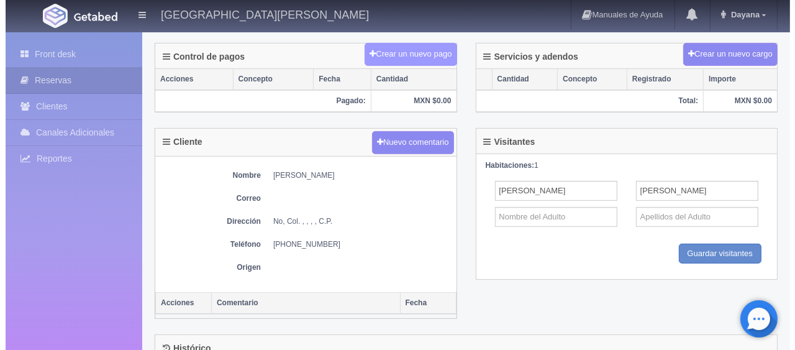
scroll to position [373, 0]
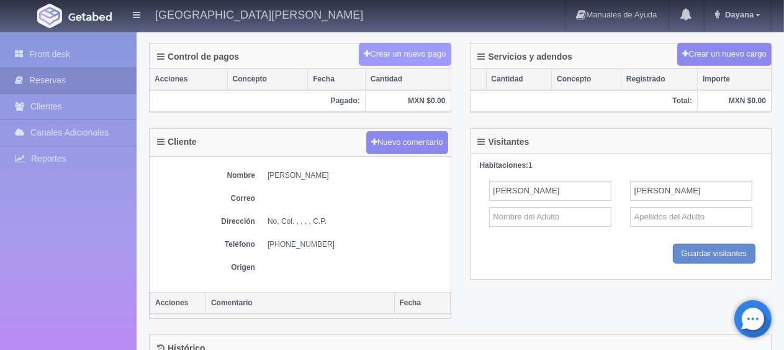
click at [411, 57] on button "Crear un nuevo pago" at bounding box center [405, 54] width 92 height 23
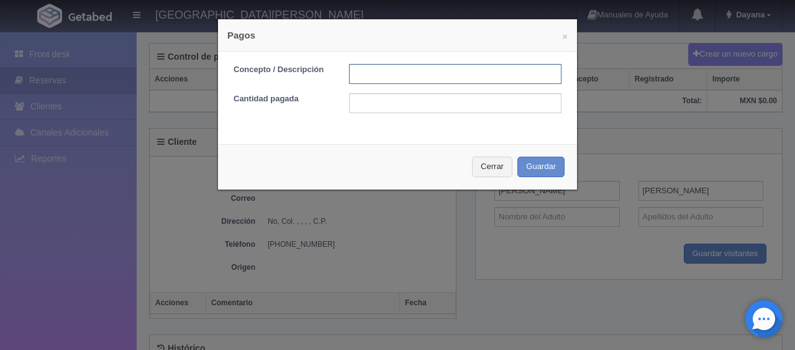
click at [406, 73] on input "text" at bounding box center [455, 74] width 212 height 20
type input "pago en efectivo"
click at [430, 86] on form "Concepto / Descripción pago en efectivo Cantidad pagada" at bounding box center [397, 88] width 328 height 49
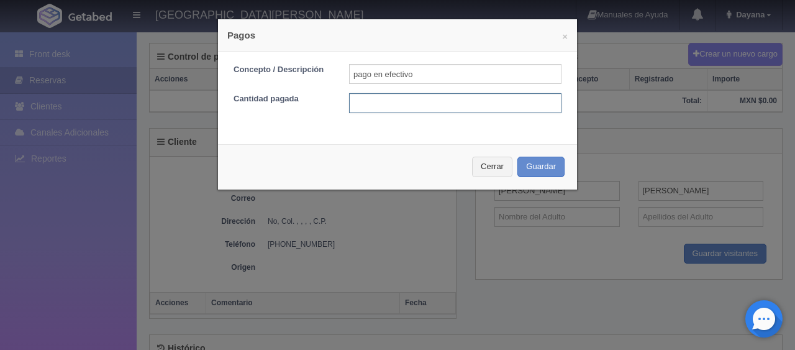
click at [429, 102] on input "text" at bounding box center [455, 103] width 212 height 20
type input "2100"
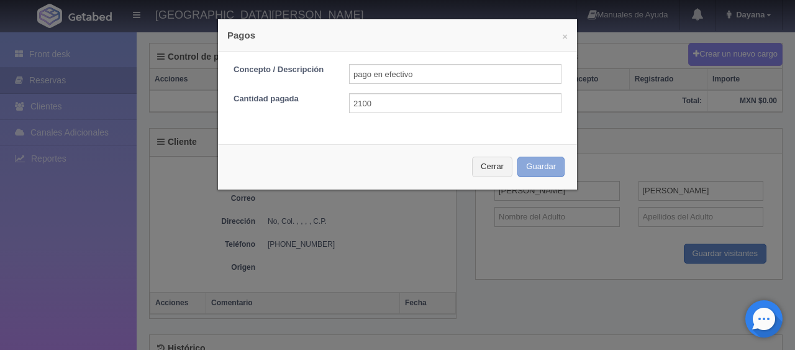
click at [517, 156] on button "Guardar" at bounding box center [540, 166] width 47 height 20
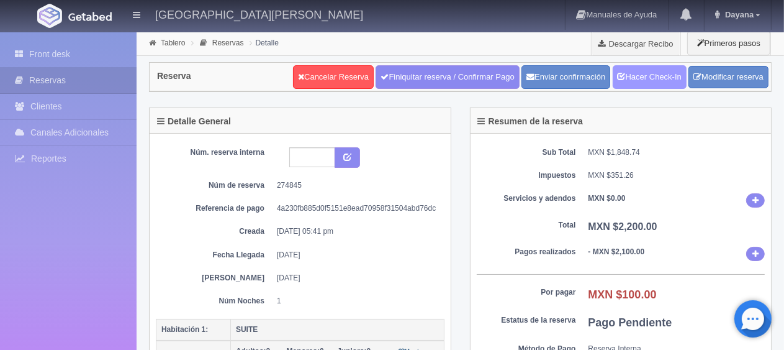
click at [648, 68] on link "Hacer Check-In" at bounding box center [650, 77] width 74 height 24
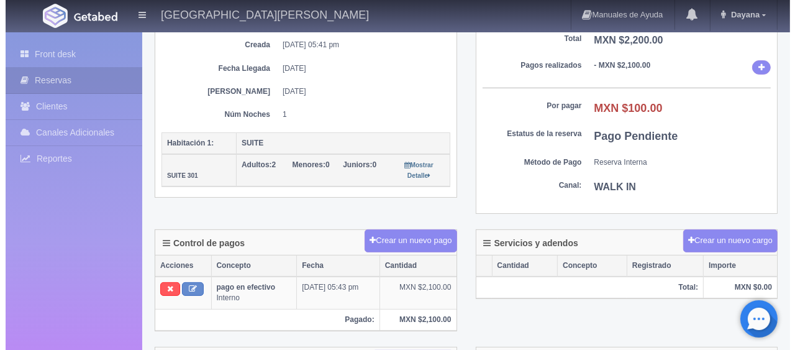
scroll to position [373, 0]
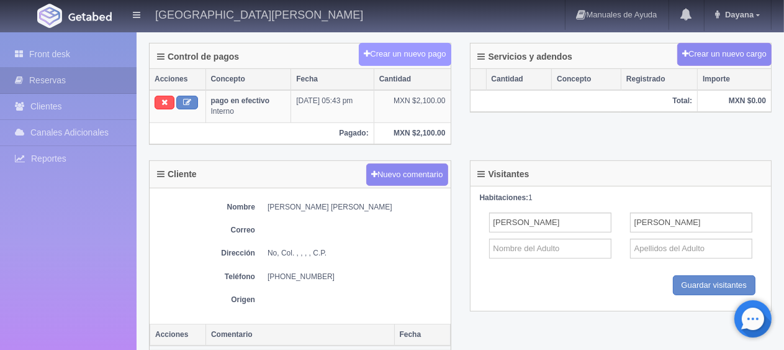
click at [399, 54] on button "Crear un nuevo pago" at bounding box center [405, 54] width 92 height 23
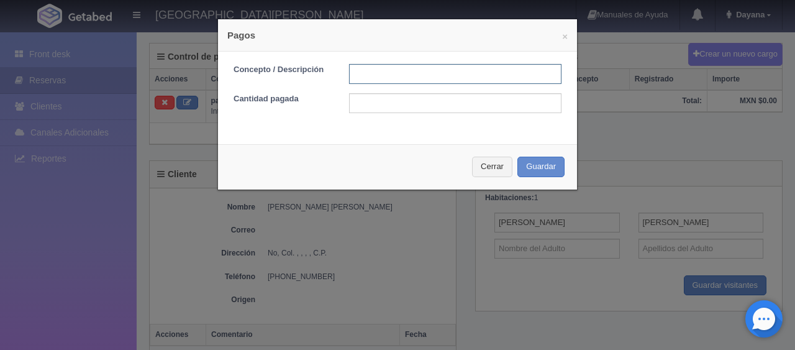
click at [395, 78] on input "text" at bounding box center [455, 74] width 212 height 20
type input "descuento"
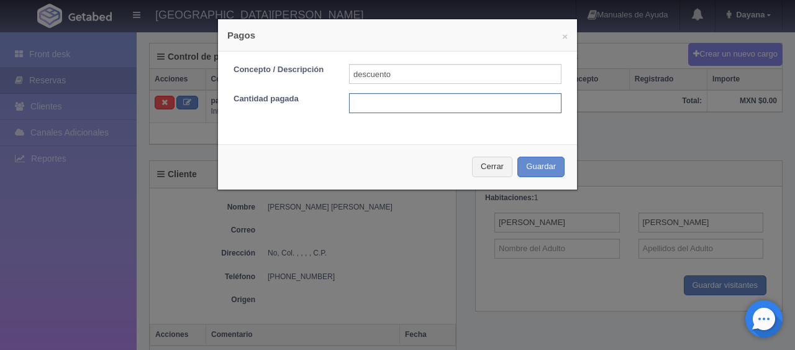
click at [417, 101] on input "text" at bounding box center [455, 103] width 212 height 20
type input "100"
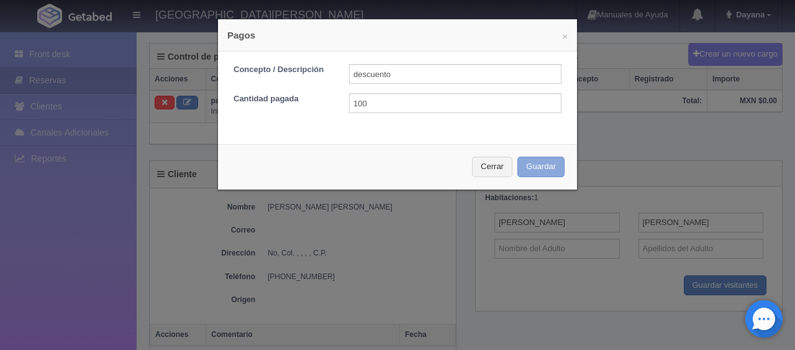
click at [550, 170] on button "Guardar" at bounding box center [540, 166] width 47 height 20
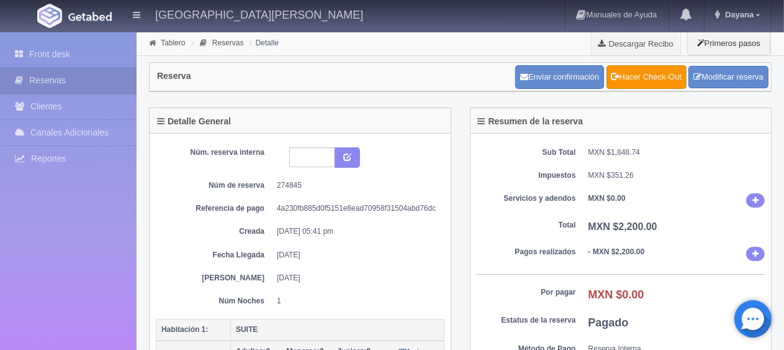
click at [34, 39] on div "Front desk Reservas Clientes Canales Adicionales [GEOGRAPHIC_DATA] Reportes Rep…" at bounding box center [68, 207] width 137 height 350
click at [34, 45] on link "Front desk" at bounding box center [68, 54] width 137 height 25
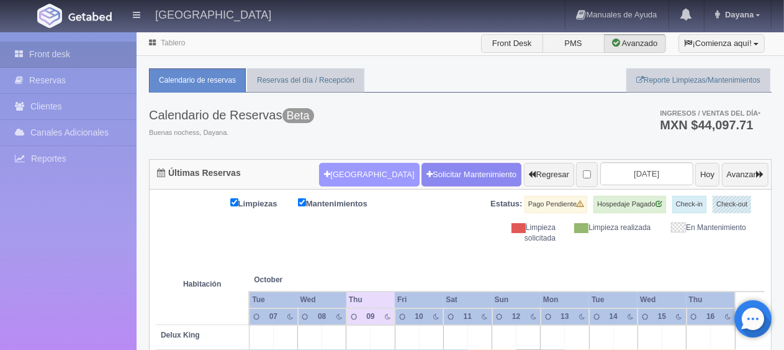
drag, startPoint x: 372, startPoint y: 161, endPoint x: 367, endPoint y: 166, distance: 7.0
click at [368, 165] on form "[GEOGRAPHIC_DATA] Solicitar Mantenimiento Regresar [DATE] Hoy Avanzar" at bounding box center [544, 174] width 450 height 26
click at [367, 166] on button "[GEOGRAPHIC_DATA]" at bounding box center [369, 175] width 100 height 24
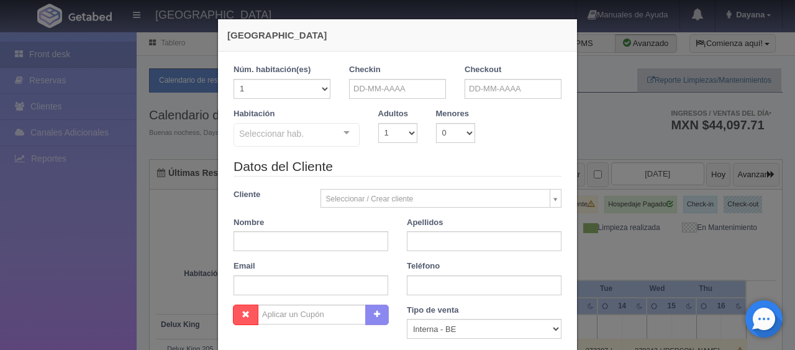
checkbox input "false"
click at [320, 242] on input "text" at bounding box center [310, 241] width 155 height 20
paste input "[PERSON_NAME]"
drag, startPoint x: 344, startPoint y: 241, endPoint x: 294, endPoint y: 241, distance: 49.7
click at [294, 241] on input "[PERSON_NAME]" at bounding box center [310, 241] width 155 height 20
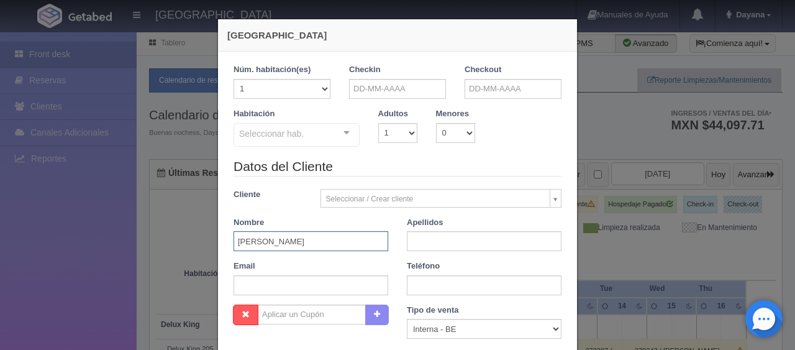
drag, startPoint x: 257, startPoint y: 243, endPoint x: 355, endPoint y: 237, distance: 98.3
click at [355, 237] on input "[PERSON_NAME]" at bounding box center [310, 241] width 155 height 20
type input "Sergio"
click at [438, 238] on input "text" at bounding box center [484, 241] width 155 height 20
paste input "Francisco Martínez"
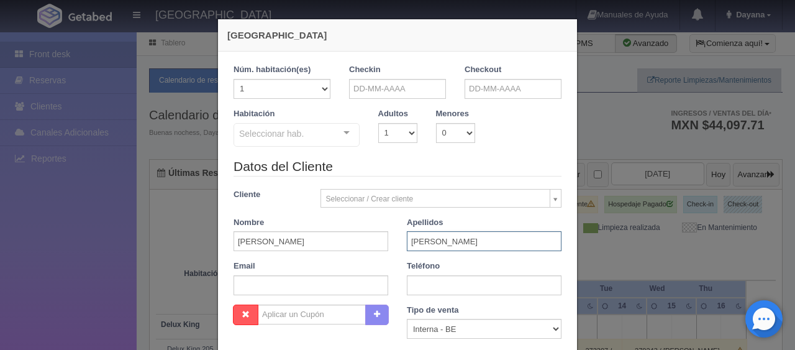
type input "Francisco Martínez"
click at [429, 284] on input "text" at bounding box center [484, 285] width 155 height 20
paste input "833 231 1283"
type input "833 231 1283"
click at [455, 317] on div "Tipo de venta Correo Electronico Interna - BE Llamada OTA Externa Otro WALK IN" at bounding box center [484, 321] width 155 height 35
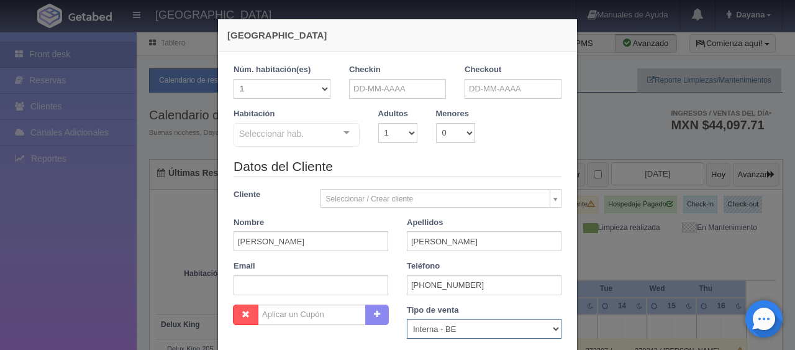
click at [452, 322] on select "Correo Electronico Interna - BE Llamada OTA Externa Otro WALK IN" at bounding box center [484, 329] width 155 height 20
click at [407, 319] on select "Correo Electronico Interna - BE Llamada OTA Externa Otro WALK IN" at bounding box center [484, 329] width 155 height 20
click at [437, 315] on div "Tipo de venta Correo Electronico Interna - BE Llamada OTA Externa Otro WALK IN" at bounding box center [484, 321] width 155 height 35
drag, startPoint x: 432, startPoint y: 329, endPoint x: 432, endPoint y: 318, distance: 11.2
click at [432, 329] on select "Correo Electronico Interna - BE Llamada OTA Externa Otro WALK IN" at bounding box center [484, 329] width 155 height 20
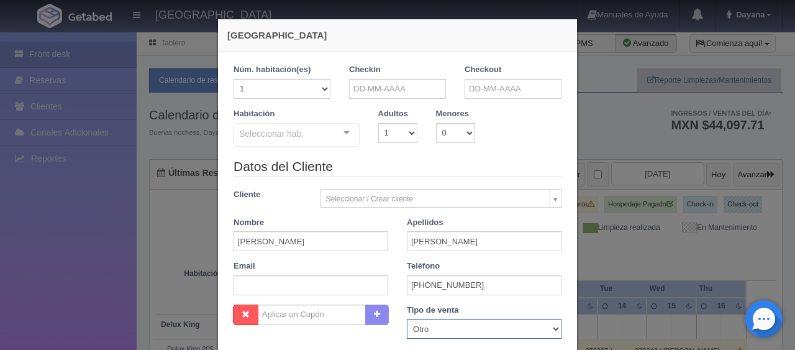
select select "walkin"
click at [407, 319] on select "Correo Electronico Interna - BE Llamada OTA Externa Otro WALK IN" at bounding box center [484, 329] width 155 height 20
click at [394, 127] on select "1 2 3 4 5 6 7 8 9 10" at bounding box center [397, 133] width 39 height 20
select select "2"
click at [378, 123] on select "1 2 3 4 5 6 7 8 9 10" at bounding box center [397, 133] width 39 height 20
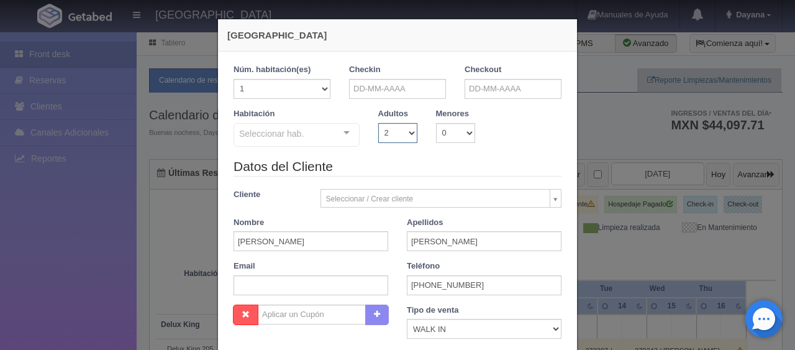
checkbox input "false"
click at [381, 88] on input "text" at bounding box center [397, 89] width 97 height 20
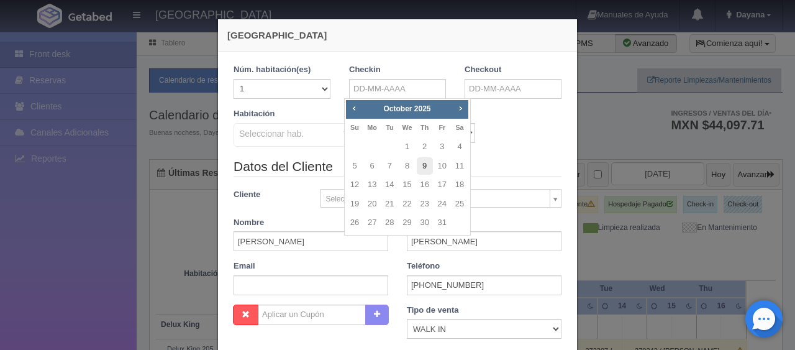
click at [425, 165] on link "9" at bounding box center [425, 166] width 16 height 18
type input "09-10-2025"
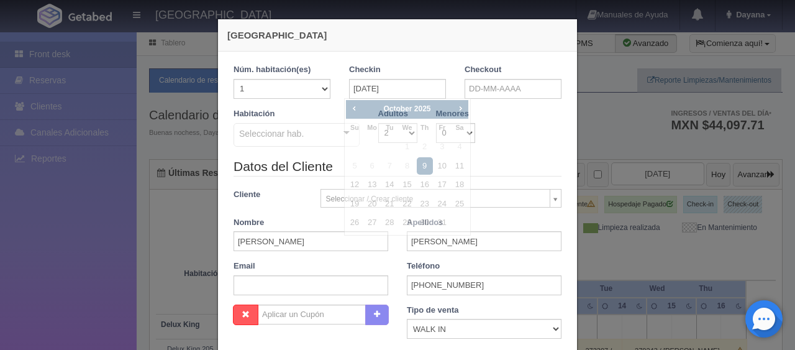
checkbox input "false"
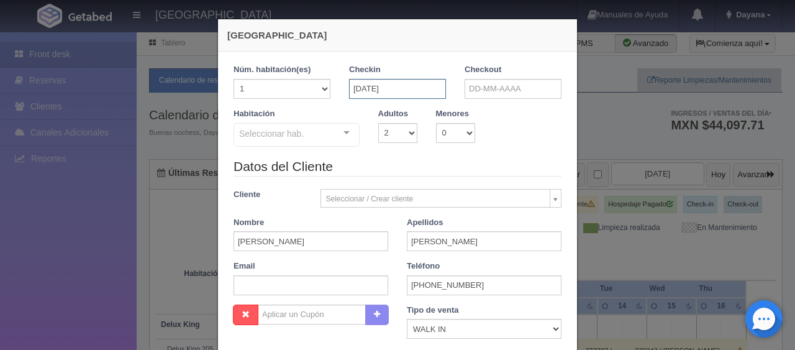
drag, startPoint x: 415, startPoint y: 91, endPoint x: 415, endPoint y: 98, distance: 7.5
click at [415, 91] on input "09-10-2025" at bounding box center [397, 89] width 97 height 20
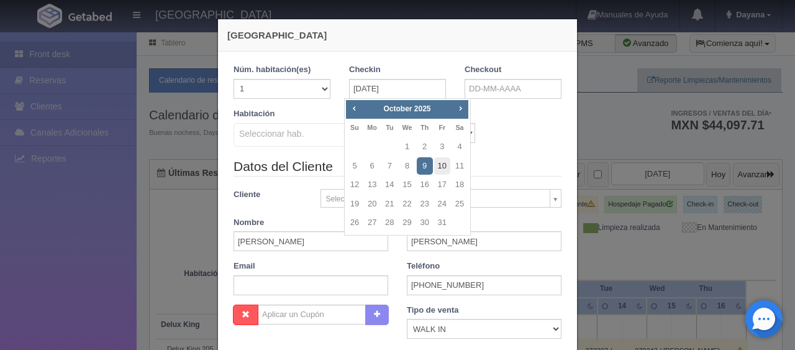
click at [440, 165] on link "10" at bounding box center [442, 166] width 16 height 18
type input "[DATE]"
checkbox input "false"
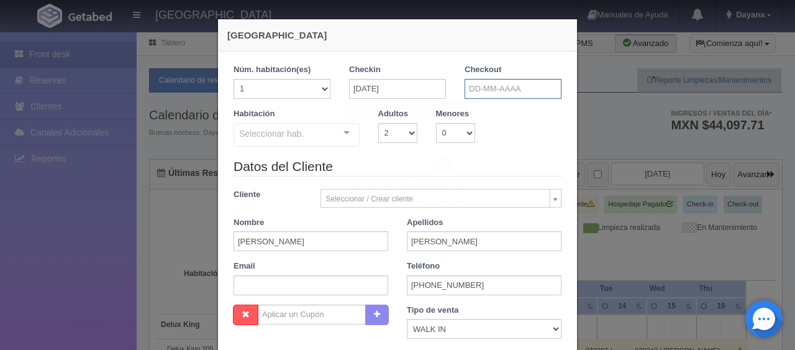
click at [488, 97] on input "text" at bounding box center [513, 89] width 97 height 20
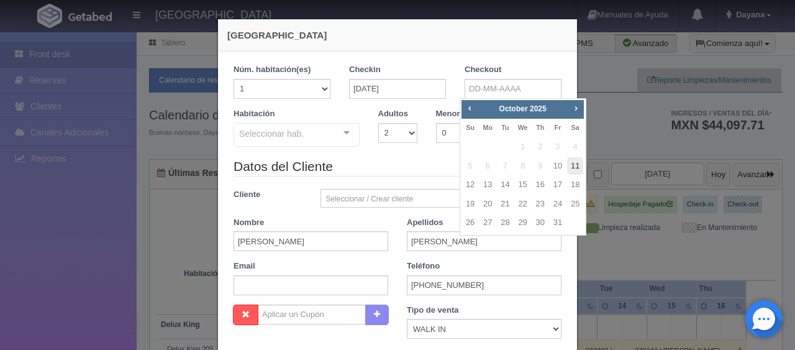
click at [569, 163] on link "11" at bounding box center [575, 166] width 16 height 18
type input "[DATE]"
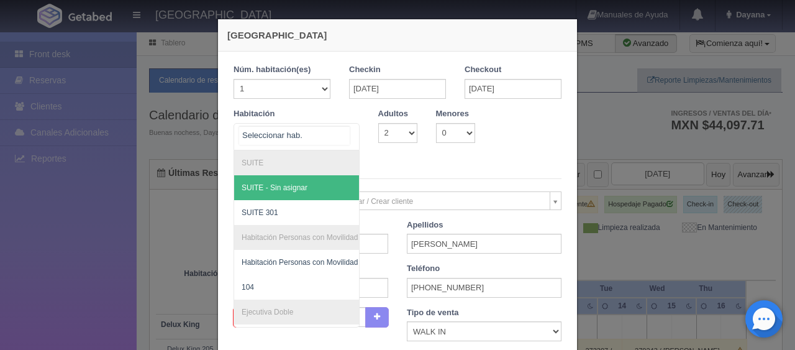
click at [330, 142] on div at bounding box center [296, 136] width 126 height 27
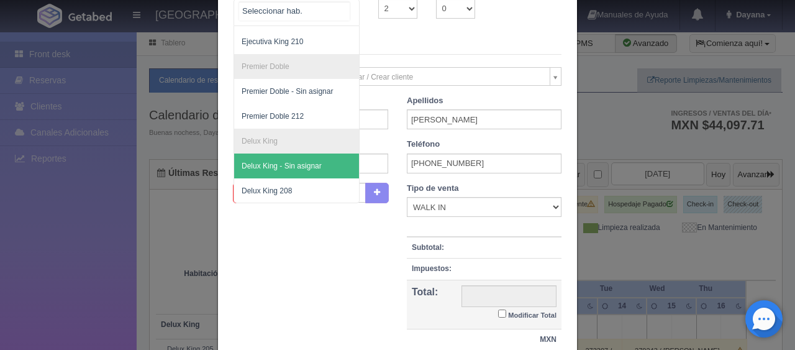
scroll to position [107, 0]
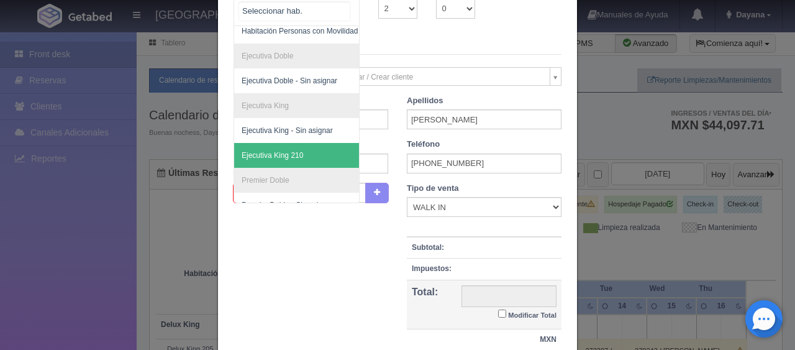
click at [292, 158] on span "Ejecutiva King 210" at bounding box center [338, 155] width 209 height 25
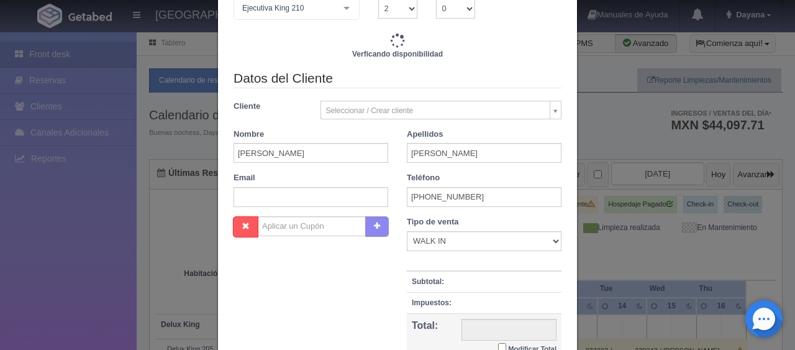
click at [501, 341] on label "Modificar Total" at bounding box center [527, 347] width 58 height 14
click at [501, 343] on input "Modificar Total" at bounding box center [502, 347] width 8 height 8
checkbox input "true"
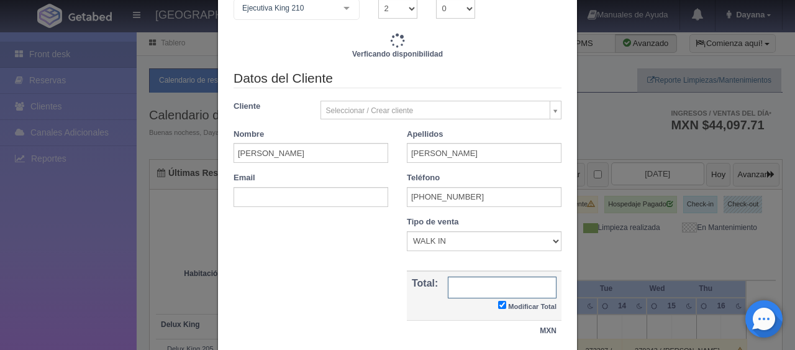
scroll to position [212, 0]
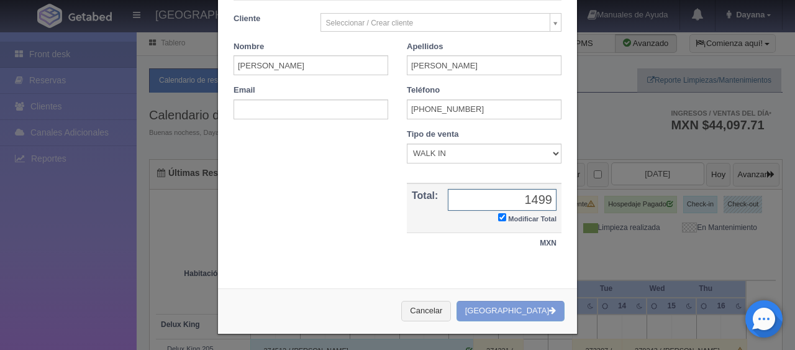
type input "1549.00"
checkbox input "true"
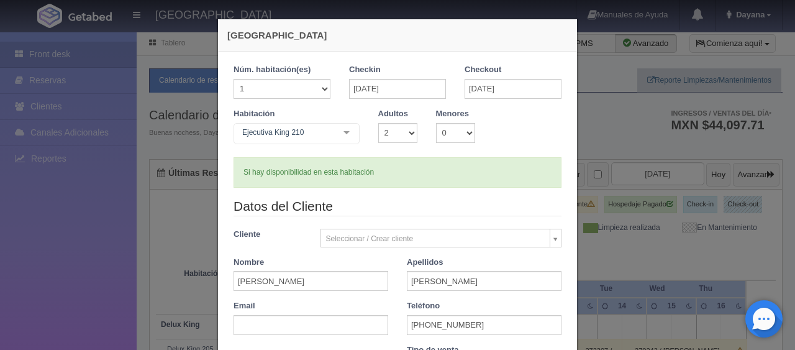
type input "1549.00"
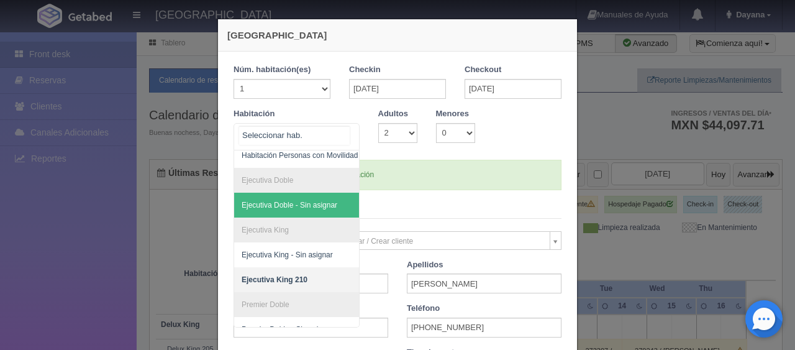
click at [296, 207] on span "Ejecutiva Doble - Sin asignar" at bounding box center [290, 205] width 96 height 9
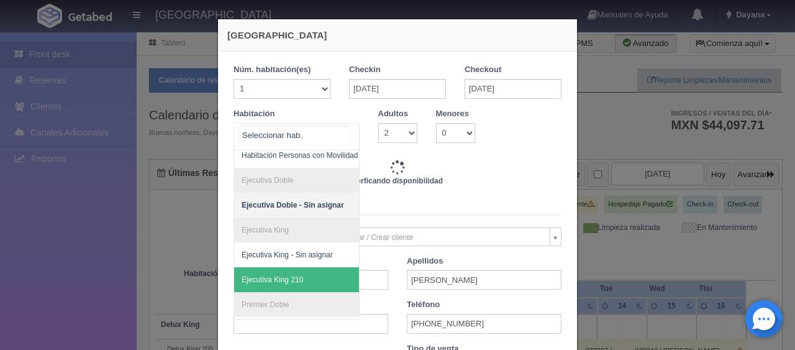
click at [311, 276] on span "Ejecutiva King 210" at bounding box center [338, 279] width 209 height 25
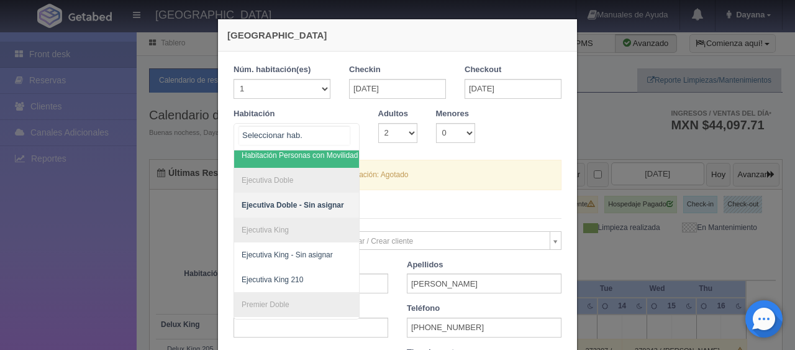
click at [336, 150] on div "SUITE SUITE - Sin asignar SUITE 301 Habitación Personas con Movilidad Reducida …" at bounding box center [296, 136] width 126 height 27
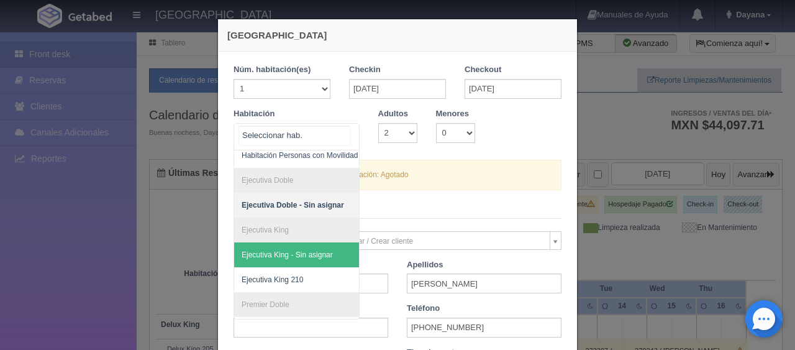
click at [299, 268] on span "Ejecutiva King 210" at bounding box center [338, 279] width 209 height 25
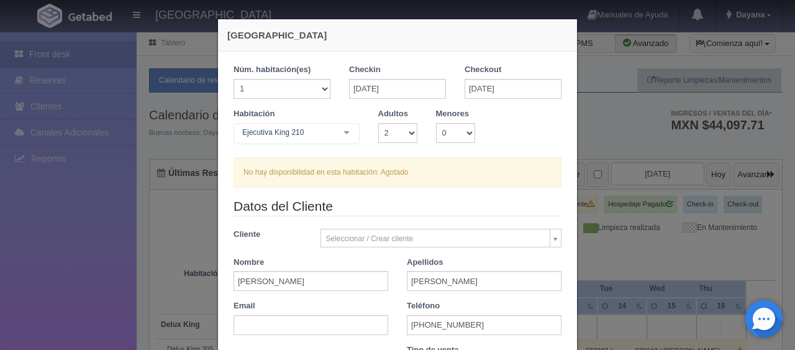
checkbox input "false"
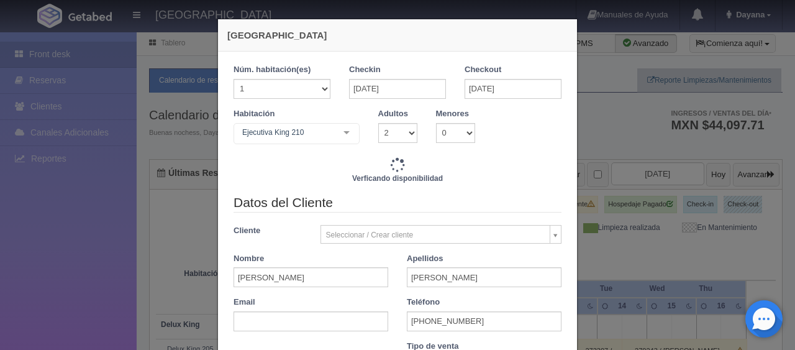
type input "1549.00"
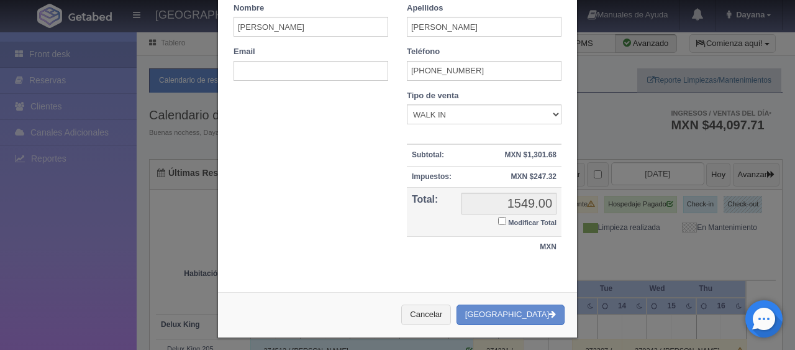
click at [508, 219] on small "Modificar Total" at bounding box center [532, 222] width 48 height 7
click at [505, 217] on input "Modificar Total" at bounding box center [502, 221] width 8 height 8
checkbox input "true"
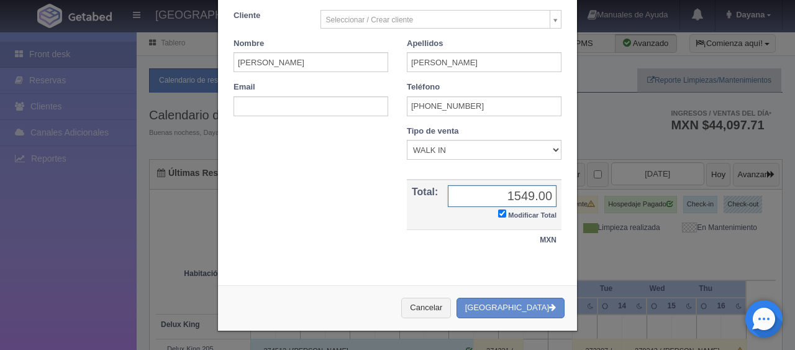
scroll to position [216, 0]
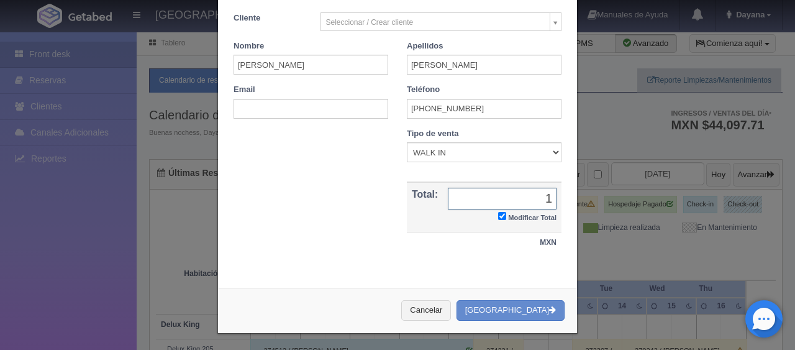
type input "1549.00"
checkbox input "true"
type input "1549.00499"
click at [514, 184] on td "1549.00 1549.00499 Modificar Total" at bounding box center [502, 207] width 119 height 50
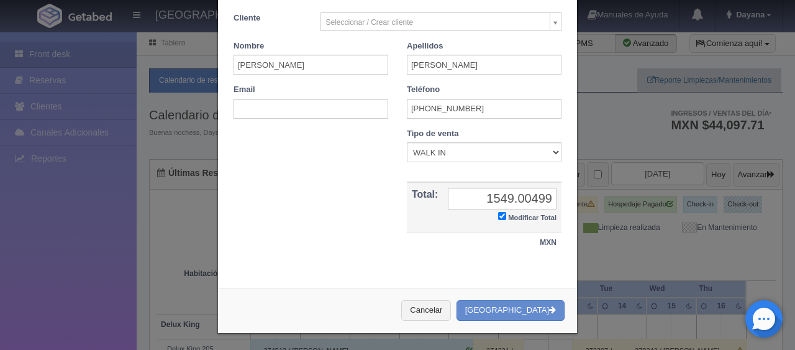
click at [514, 184] on td "1549.00 1549.00499 Modificar Total" at bounding box center [502, 207] width 119 height 50
click at [517, 191] on input "1549.00499" at bounding box center [502, 199] width 109 height 22
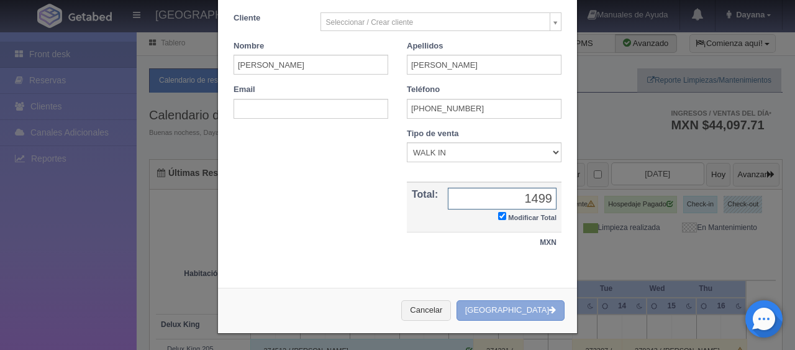
type input "1499"
click at [527, 313] on button "[GEOGRAPHIC_DATA]" at bounding box center [510, 310] width 108 height 20
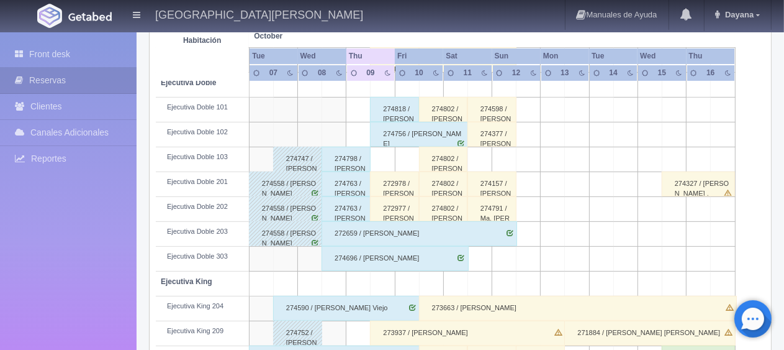
scroll to position [414, 0]
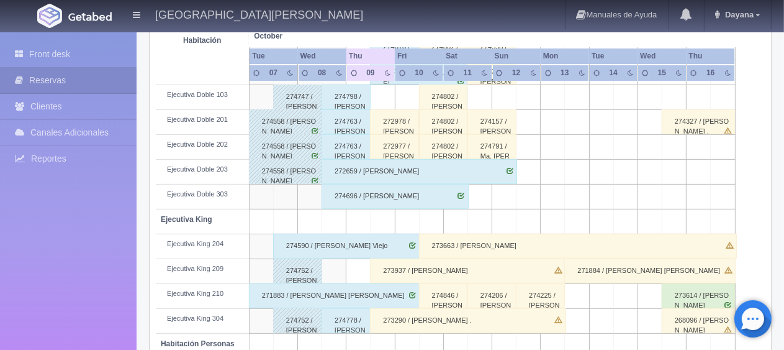
click at [455, 299] on div "274846 / [PERSON_NAME] [PERSON_NAME]" at bounding box center [443, 295] width 49 height 25
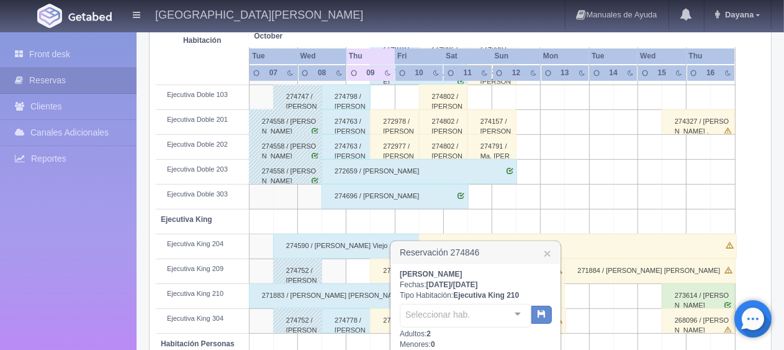
scroll to position [538, 0]
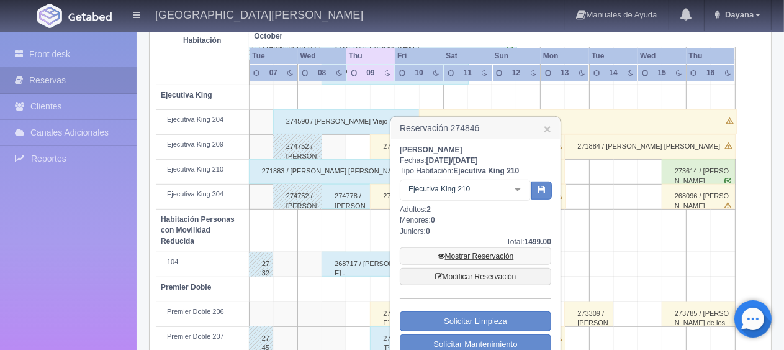
click at [470, 250] on link "Mostrar Reservación" at bounding box center [476, 255] width 152 height 17
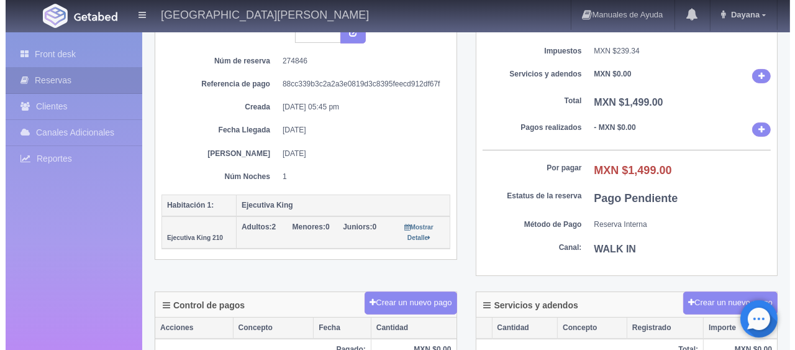
scroll to position [186, 0]
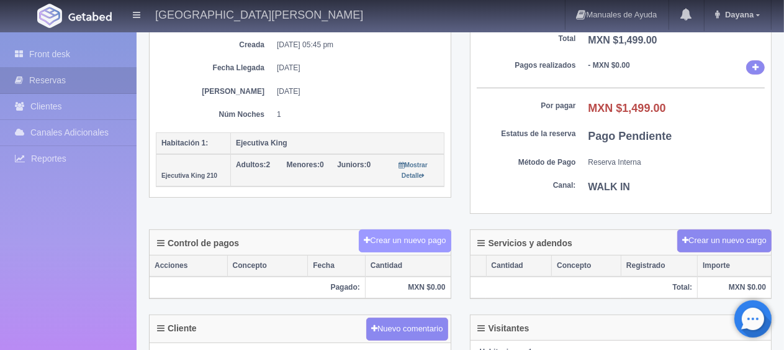
click at [423, 230] on button "Crear un nuevo pago" at bounding box center [405, 240] width 92 height 23
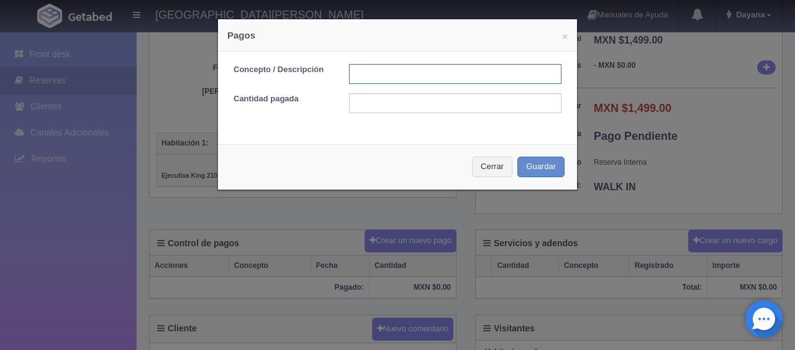
click at [370, 73] on input "text" at bounding box center [455, 74] width 212 height 20
type input "pago en efectivo"
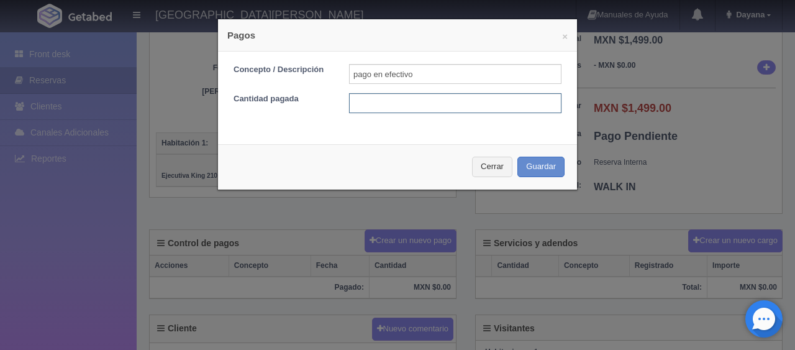
click at [452, 96] on input "text" at bounding box center [455, 103] width 212 height 20
type input "desc"
click at [415, 107] on input "desc" at bounding box center [455, 103] width 212 height 20
drag, startPoint x: 415, startPoint y: 106, endPoint x: 340, endPoint y: 71, distance: 82.5
click at [281, 102] on div "Cantidad pagada desc" at bounding box center [397, 103] width 347 height 20
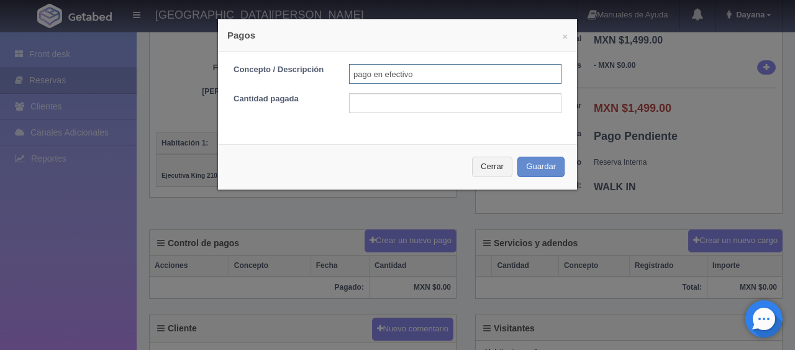
click at [432, 68] on input "pago en efectivo" at bounding box center [455, 74] width 212 height 20
click at [460, 104] on input "text" at bounding box center [455, 103] width 212 height 20
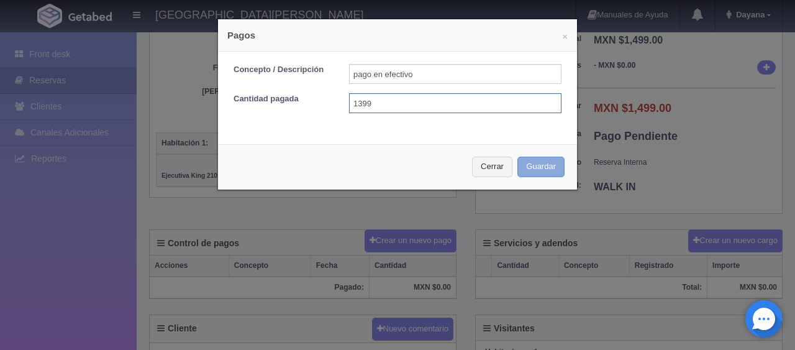
type input "1399"
click at [530, 165] on button "Guardar" at bounding box center [540, 166] width 47 height 20
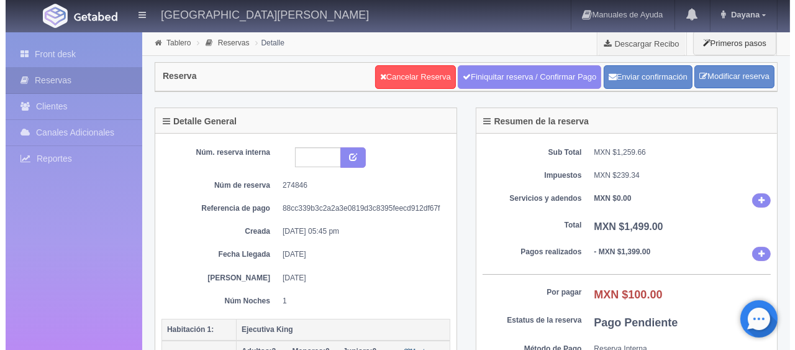
scroll to position [186, 0]
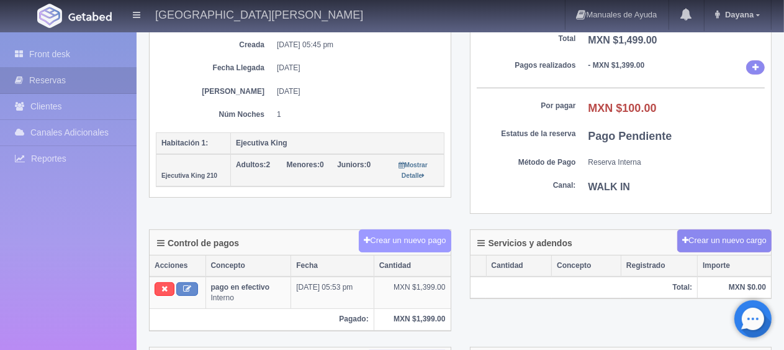
click at [402, 237] on button "Crear un nuevo pago" at bounding box center [405, 240] width 92 height 23
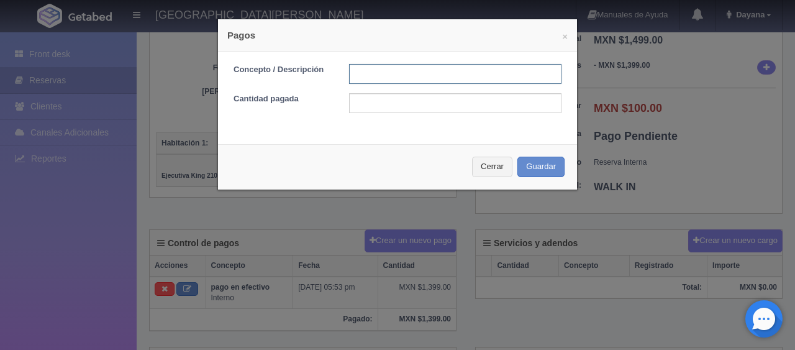
click at [409, 80] on input "text" at bounding box center [455, 74] width 212 height 20
type input "descuento"
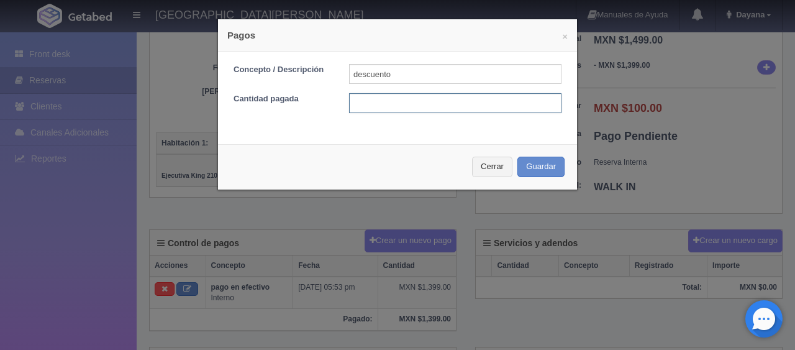
click at [442, 104] on input "text" at bounding box center [455, 103] width 212 height 20
type input "100"
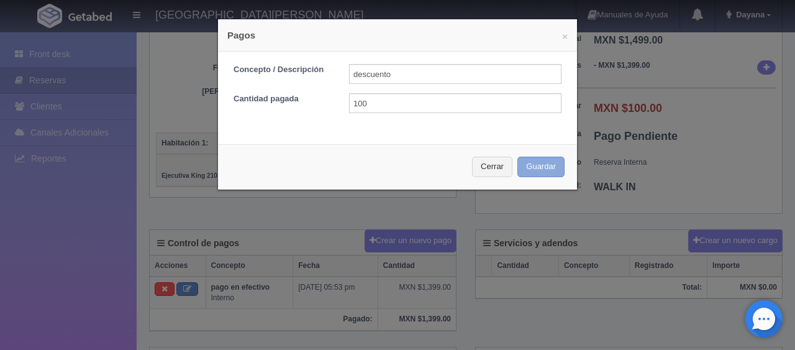
click at [530, 170] on button "Guardar" at bounding box center [540, 166] width 47 height 20
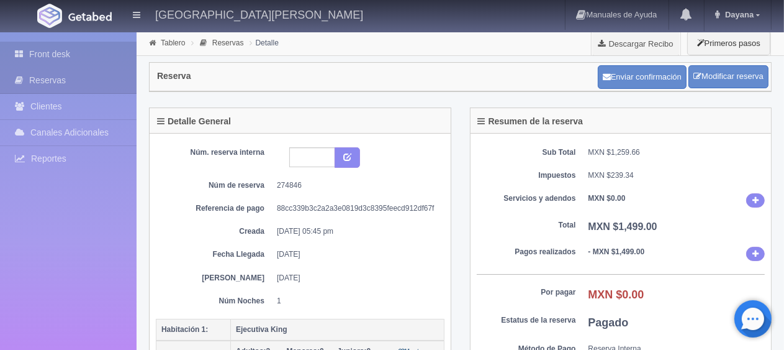
click at [93, 63] on link "Front desk" at bounding box center [68, 54] width 137 height 25
click at [94, 61] on link "Front desk" at bounding box center [68, 54] width 137 height 25
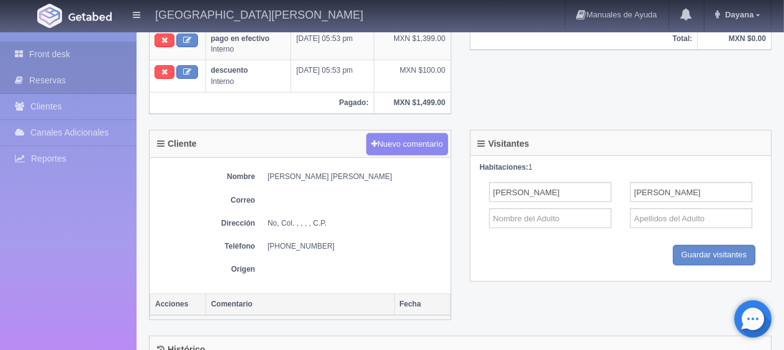
click at [104, 59] on link "Front desk" at bounding box center [68, 54] width 137 height 25
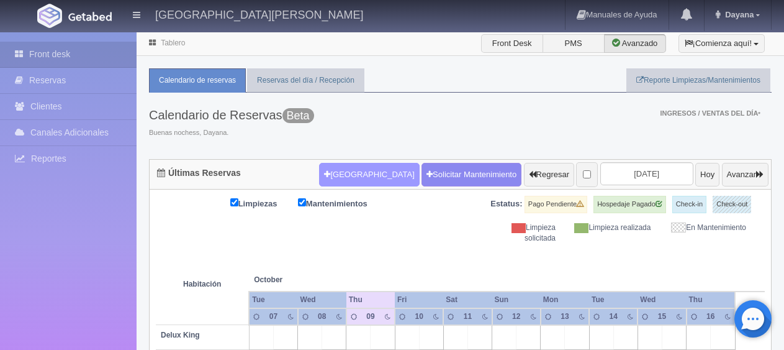
click at [319, 169] on button "[GEOGRAPHIC_DATA]" at bounding box center [369, 175] width 100 height 24
click at [359, 174] on button "[GEOGRAPHIC_DATA]" at bounding box center [369, 175] width 100 height 24
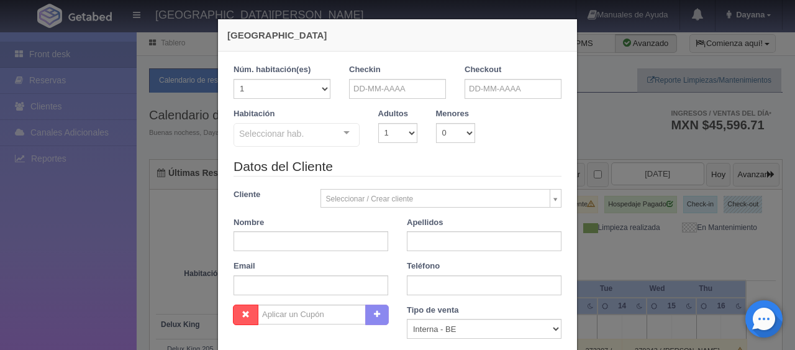
checkbox input "false"
click at [440, 91] on input "text" at bounding box center [397, 89] width 97 height 20
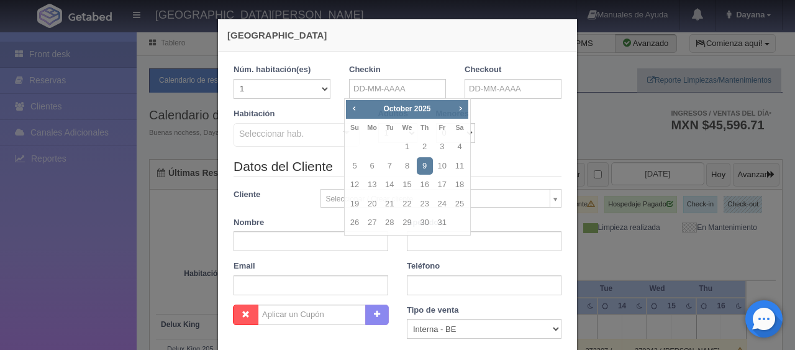
click at [649, 201] on div "Nueva Reserva 1 Núm. habitación(es) 1 2 3 4 5 6 7 8 9 10 11 12 13 14 15 16 17 1…" at bounding box center [397, 175] width 795 height 350
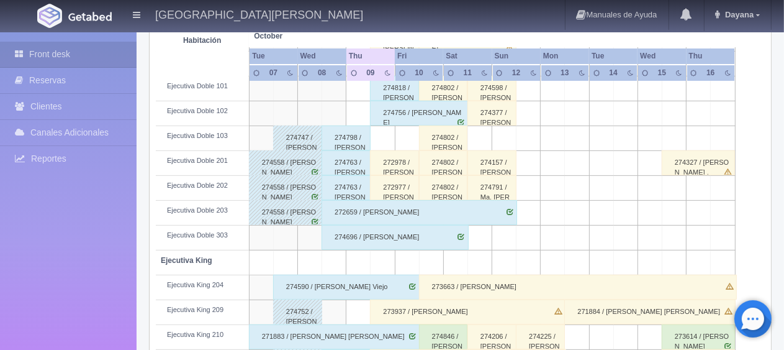
scroll to position [662, 0]
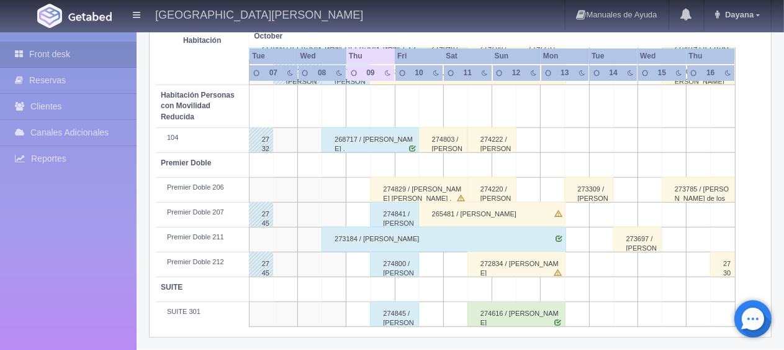
click at [440, 183] on div "274829 / ROBERTO SAMUEL BETANZOS VILLALOBOS ." at bounding box center [419, 189] width 98 height 25
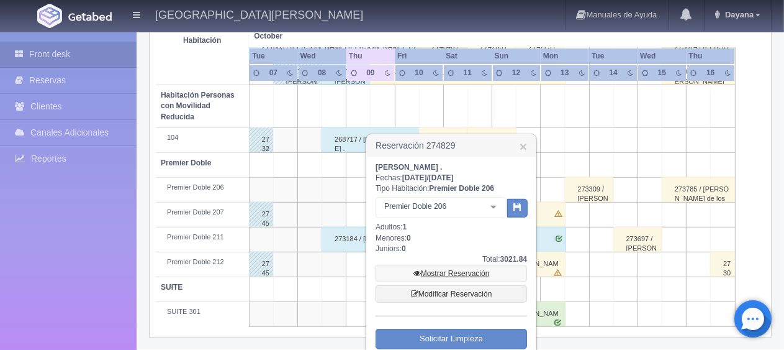
click at [442, 281] on link "Mostrar Reservación" at bounding box center [452, 273] width 152 height 17
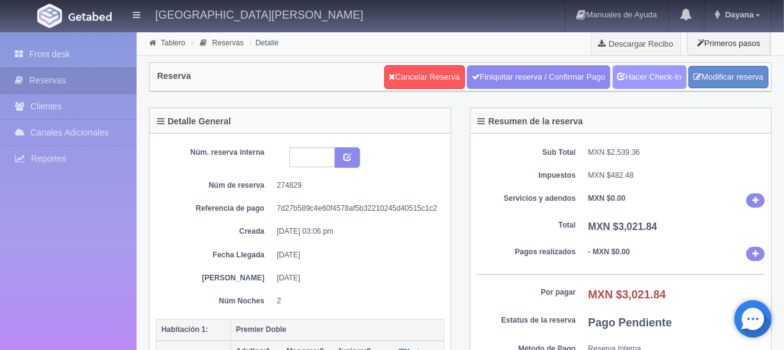
click at [661, 73] on link "Hacer Check-In" at bounding box center [650, 77] width 74 height 24
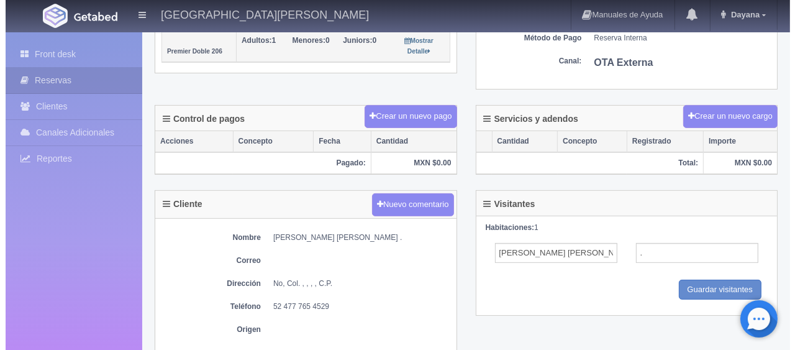
scroll to position [310, 0]
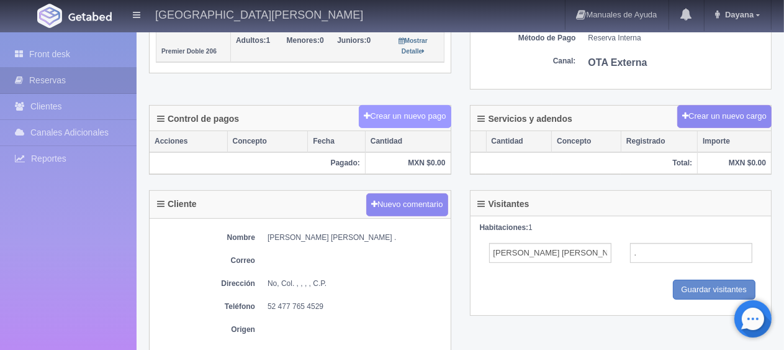
click at [419, 117] on button "Crear un nuevo pago" at bounding box center [405, 116] width 92 height 23
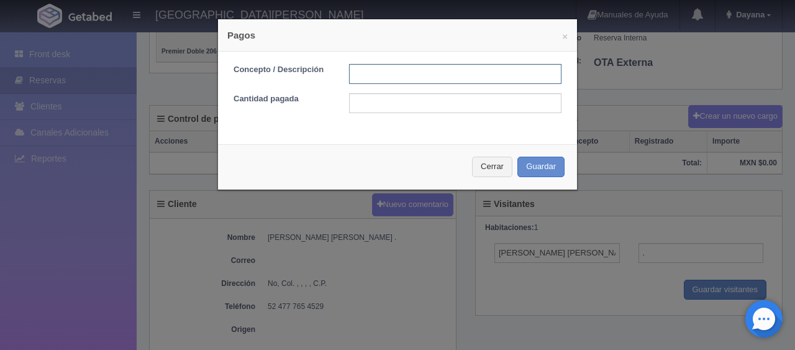
click at [440, 76] on input "text" at bounding box center [455, 74] width 212 height 20
type input "Total Tarjeta"
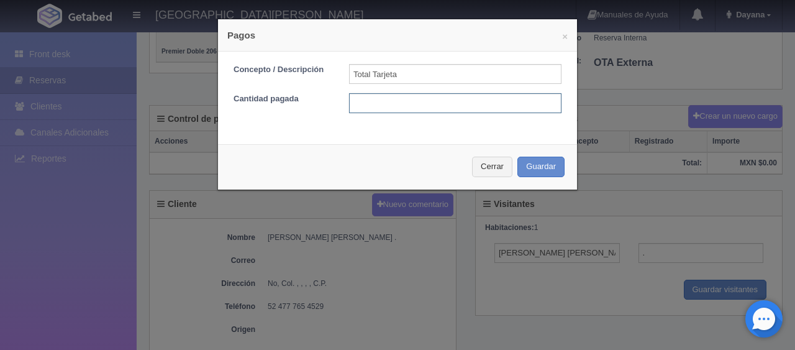
click at [438, 101] on input "text" at bounding box center [455, 103] width 212 height 20
click at [493, 172] on button "Cerrar" at bounding box center [492, 166] width 40 height 20
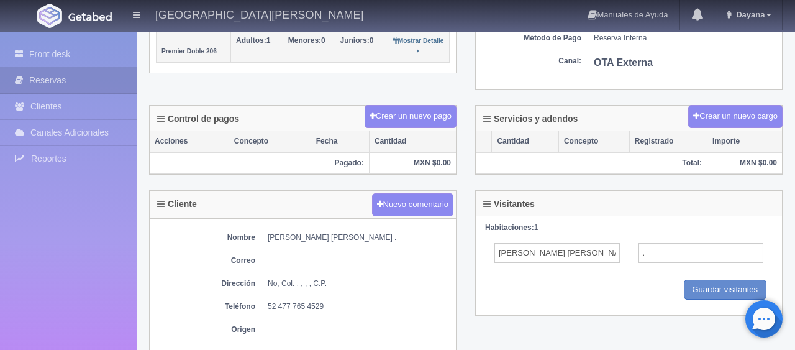
scroll to position [186, 0]
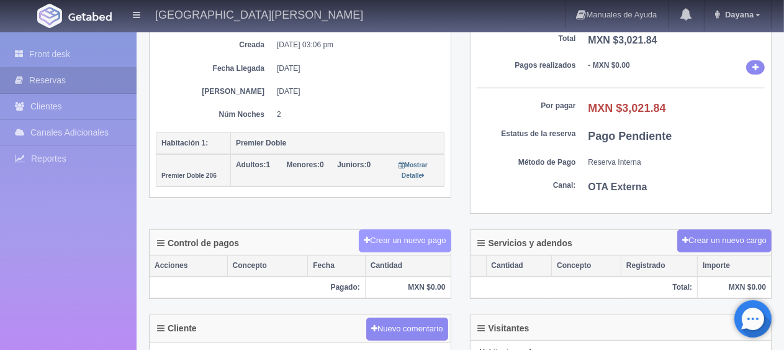
click at [428, 237] on button "Crear un nuevo pago" at bounding box center [405, 240] width 92 height 23
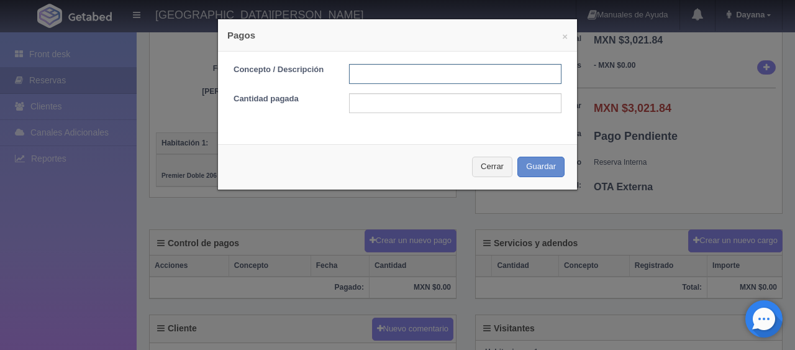
drag, startPoint x: 365, startPoint y: 64, endPoint x: 420, endPoint y: 83, distance: 57.7
click at [365, 64] on input "text" at bounding box center [455, 74] width 212 height 20
type input "Total Tarjeta"
click at [442, 93] on form "Concepto / Descripción Total Tarjeta Cantidad pagada" at bounding box center [397, 88] width 328 height 49
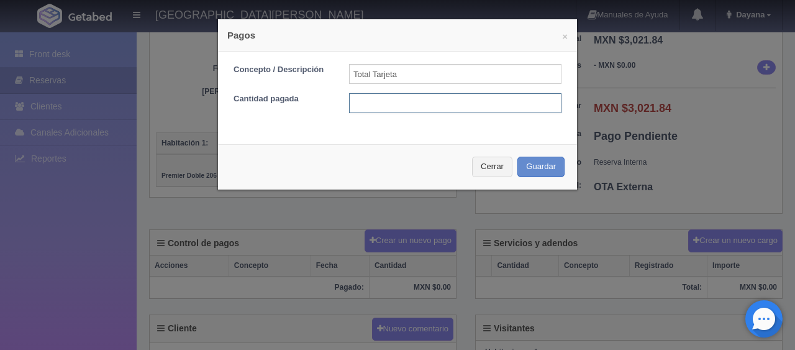
click at [444, 99] on input "text" at bounding box center [455, 103] width 212 height 20
type input "3021.84"
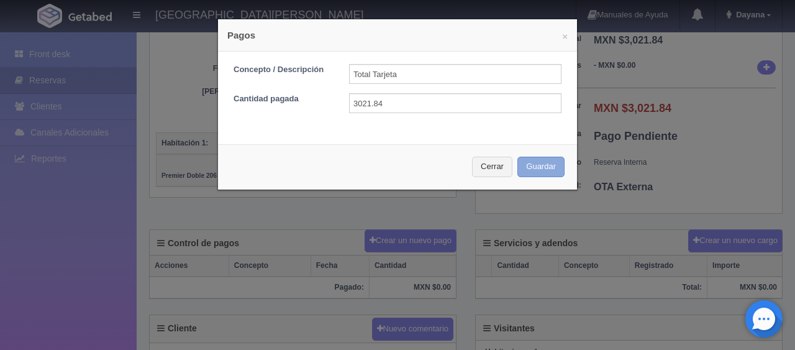
click at [517, 156] on button "Guardar" at bounding box center [540, 166] width 47 height 20
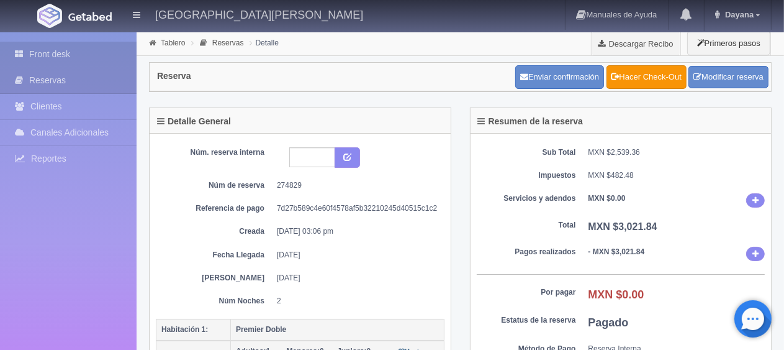
click at [83, 54] on link "Front desk" at bounding box center [68, 54] width 137 height 25
